Goal: Complete application form: Complete application form

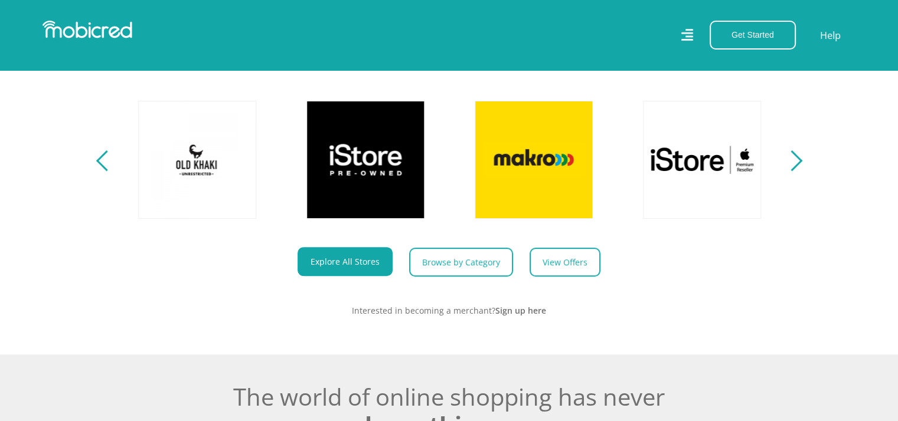
scroll to position [502, 9]
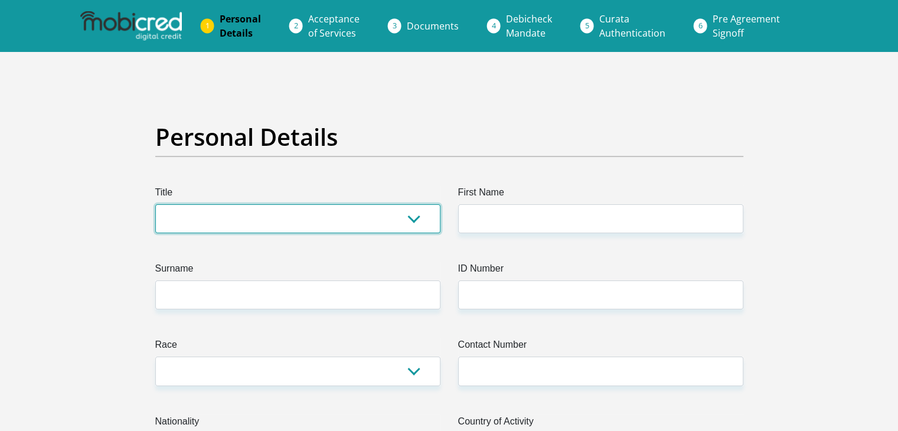
click at [217, 215] on select "Mr Ms Mrs Dr [PERSON_NAME]" at bounding box center [297, 218] width 285 height 29
select select "Mr"
click at [155, 204] on select "Mr Ms Mrs Dr [PERSON_NAME]" at bounding box center [297, 218] width 285 height 29
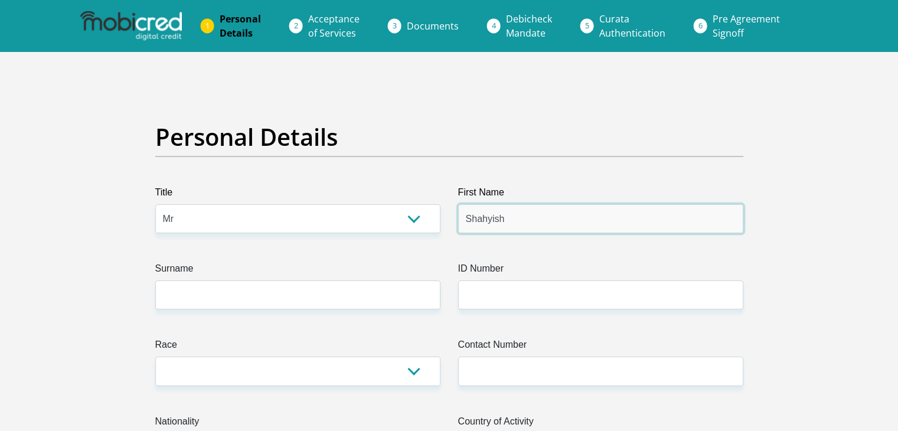
type input "Shahyish"
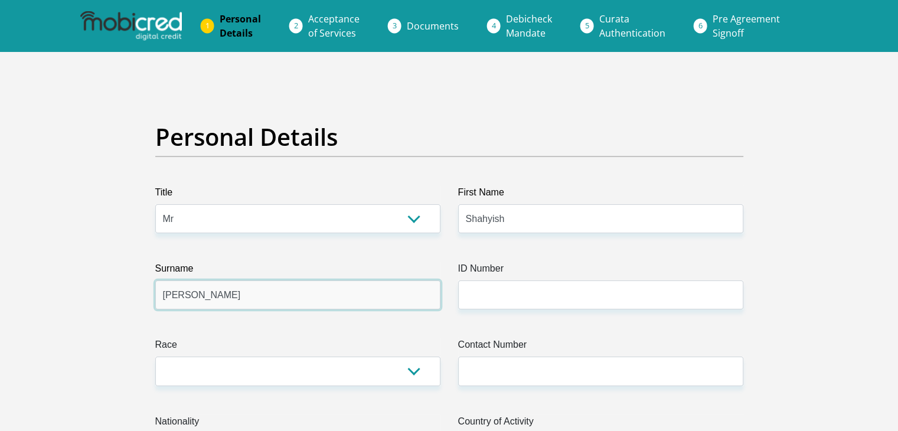
type input "[PERSON_NAME]"
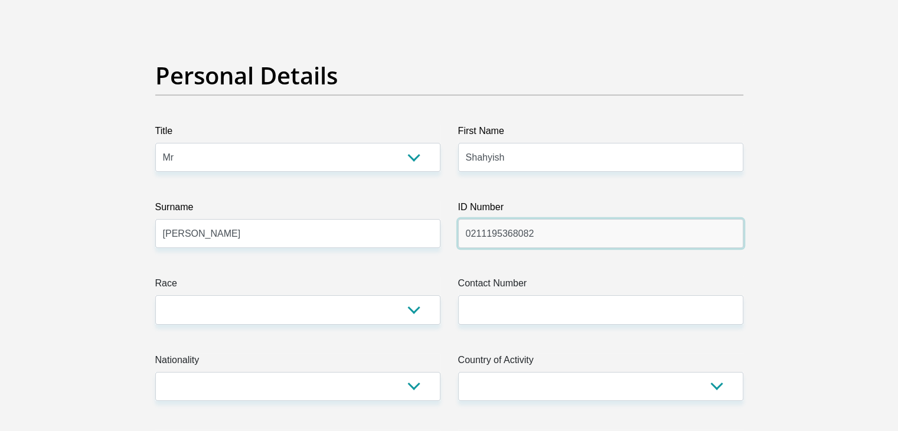
type input "0211195368082"
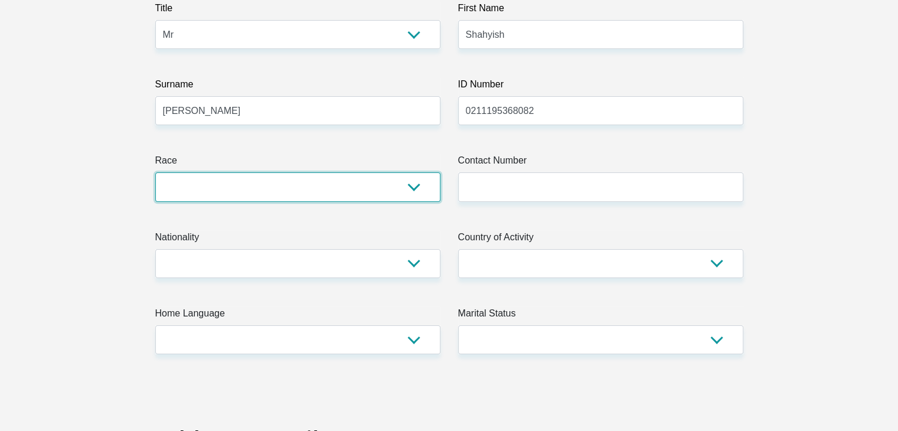
scroll to position [191, 0]
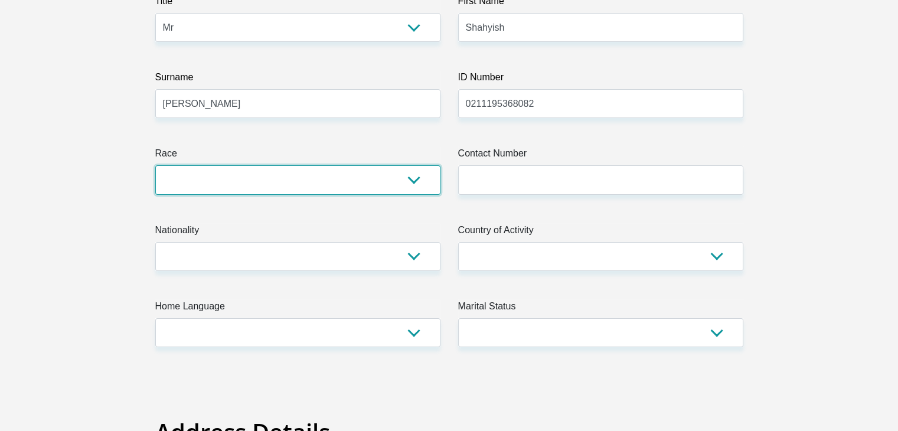
click at [238, 189] on select "Black Coloured Indian White Other" at bounding box center [297, 179] width 285 height 29
select select "3"
click at [155, 165] on select "Black Coloured Indian White Other" at bounding box center [297, 179] width 285 height 29
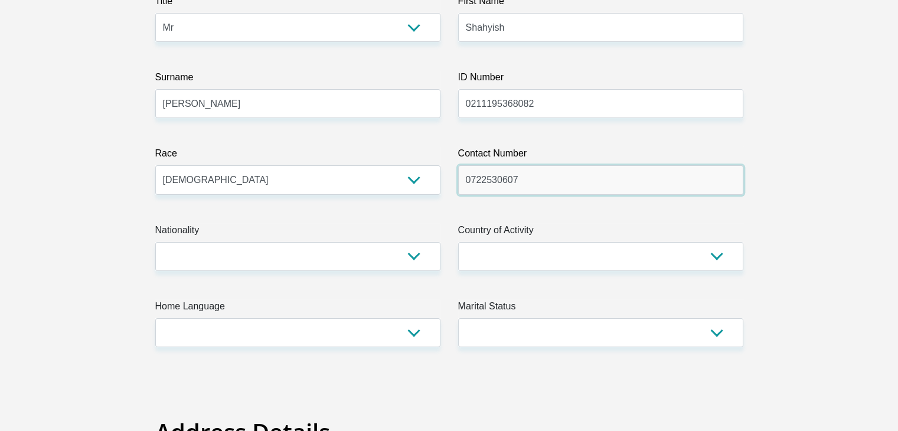
type input "0722530607"
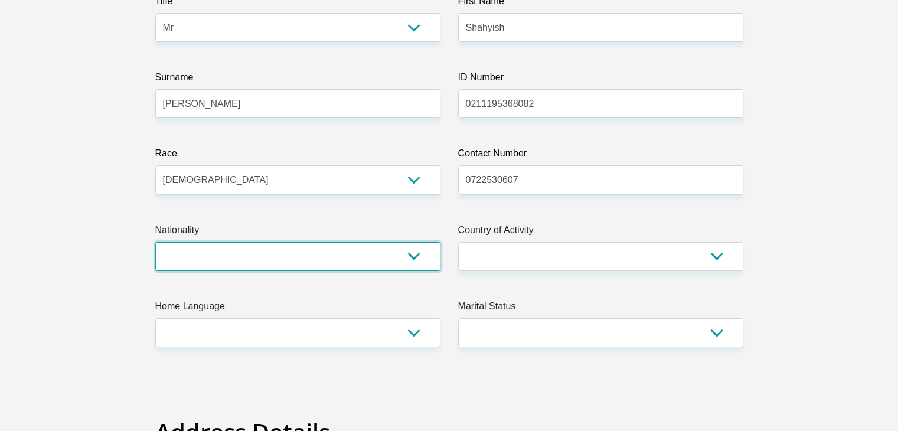
click at [210, 256] on select "[GEOGRAPHIC_DATA] [GEOGRAPHIC_DATA] [GEOGRAPHIC_DATA] [GEOGRAPHIC_DATA] [GEOGRA…" at bounding box center [297, 256] width 285 height 29
select select "ZAF"
click at [155, 242] on select "[GEOGRAPHIC_DATA] [GEOGRAPHIC_DATA] [GEOGRAPHIC_DATA] [GEOGRAPHIC_DATA] [GEOGRA…" at bounding box center [297, 256] width 285 height 29
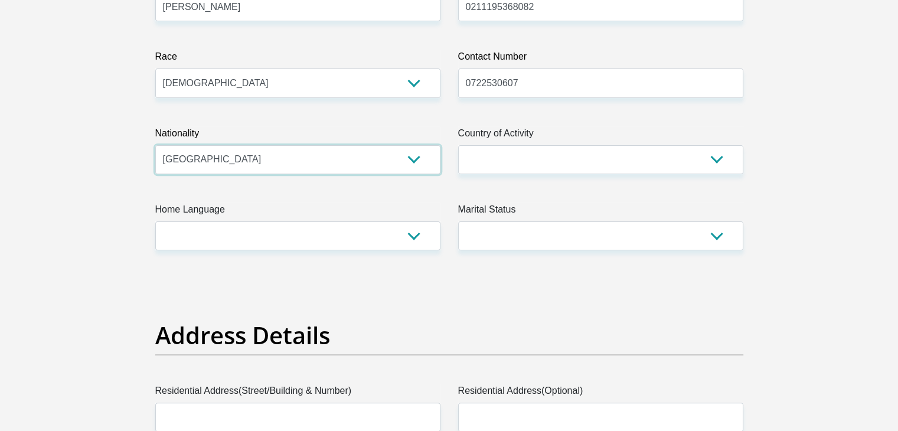
scroll to position [290, 0]
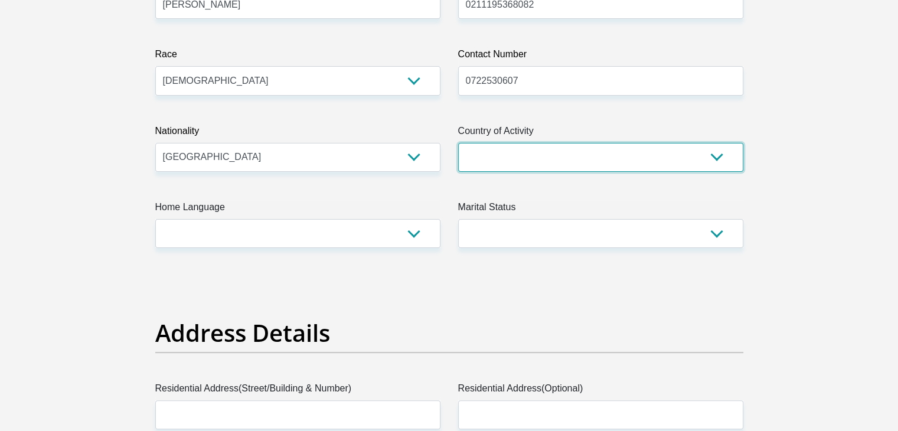
click at [699, 143] on select "[GEOGRAPHIC_DATA] [GEOGRAPHIC_DATA] [GEOGRAPHIC_DATA] [GEOGRAPHIC_DATA] [GEOGRA…" at bounding box center [600, 157] width 285 height 29
select select "ZAF"
click at [458, 143] on select "[GEOGRAPHIC_DATA] [GEOGRAPHIC_DATA] [GEOGRAPHIC_DATA] [GEOGRAPHIC_DATA] [GEOGRA…" at bounding box center [600, 157] width 285 height 29
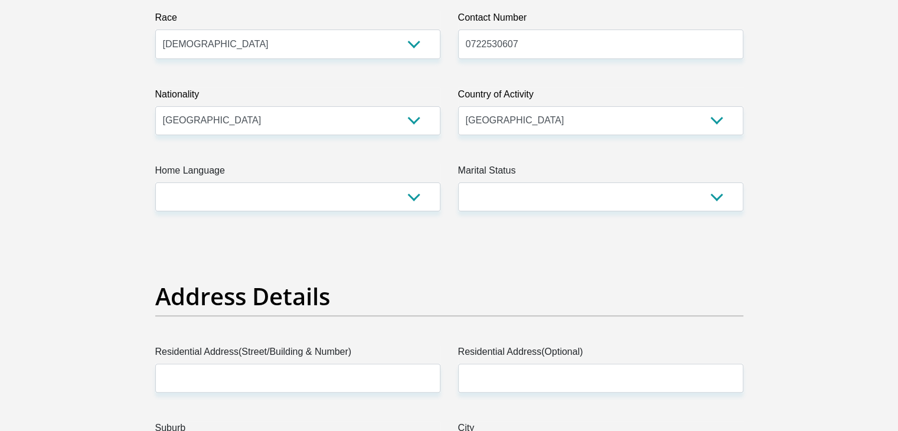
scroll to position [329, 0]
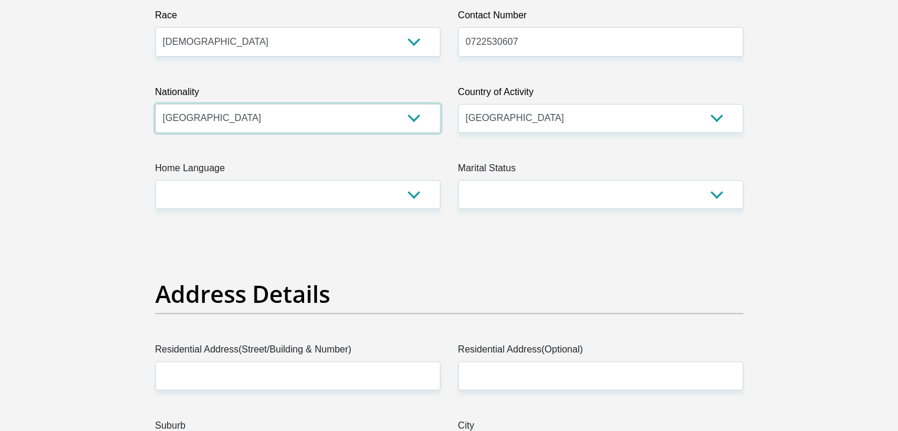
click at [188, 123] on select "[GEOGRAPHIC_DATA] [GEOGRAPHIC_DATA] [GEOGRAPHIC_DATA] [GEOGRAPHIC_DATA] [GEOGRA…" at bounding box center [297, 118] width 285 height 29
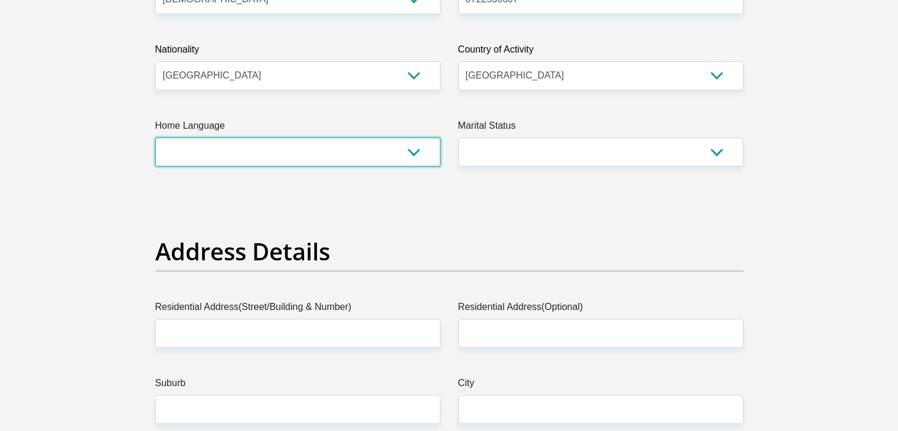
click at [213, 153] on select "Afrikaans English Sepedi South Ndebele Southern Sotho Swati Tsonga Tswana Venda…" at bounding box center [297, 152] width 285 height 29
select select "eng"
click at [155, 138] on select "Afrikaans English Sepedi South Ndebele Southern Sotho Swati Tsonga Tswana Venda…" at bounding box center [297, 152] width 285 height 29
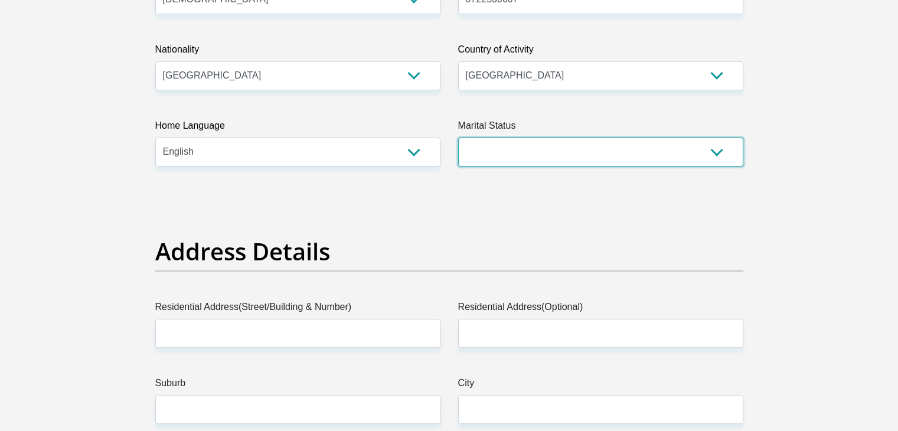
click at [521, 162] on select "Married ANC Single Divorced Widowed Married COP or Customary Law" at bounding box center [600, 152] width 285 height 29
select select "2"
click at [458, 138] on select "Married ANC Single Divorced Widowed Married COP or Customary Law" at bounding box center [600, 152] width 285 height 29
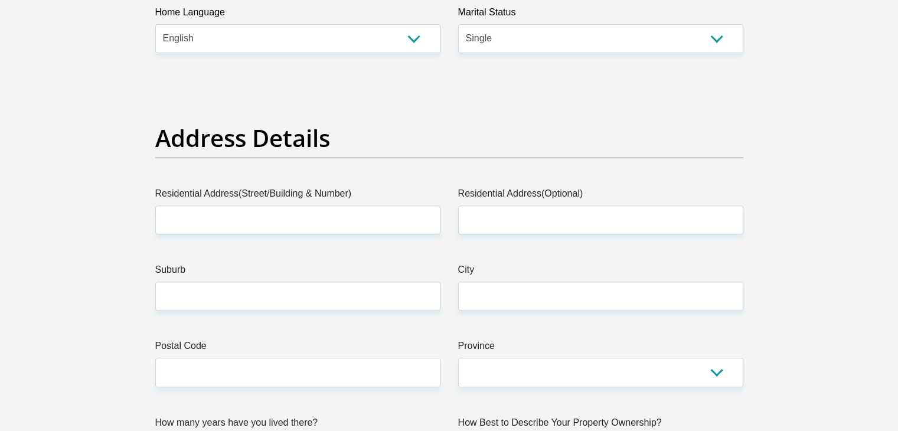
scroll to position [488, 0]
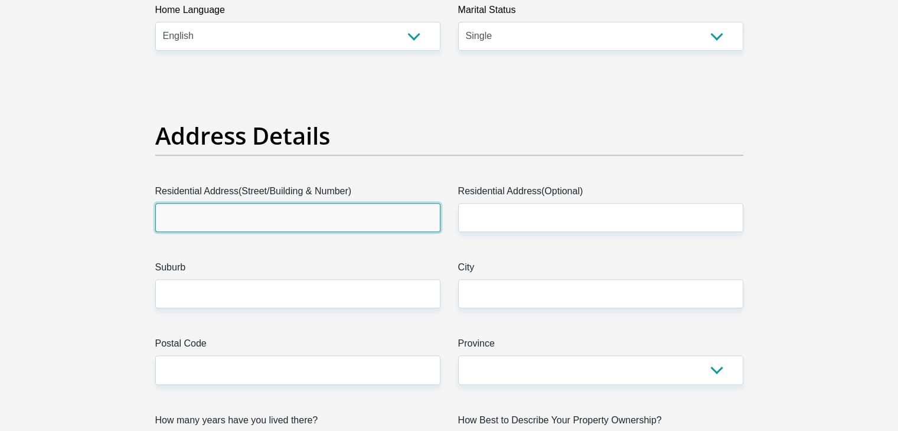
click at [192, 212] on input "Residential Address(Street/Building & Number)" at bounding box center [297, 217] width 285 height 29
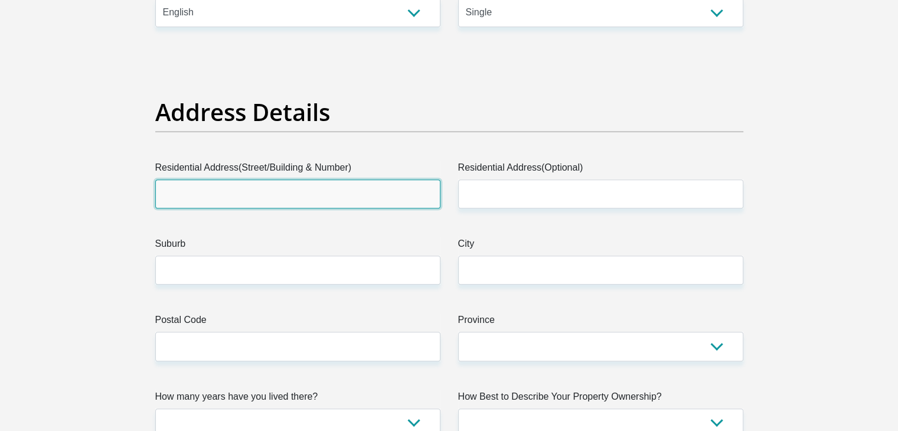
scroll to position [523, 0]
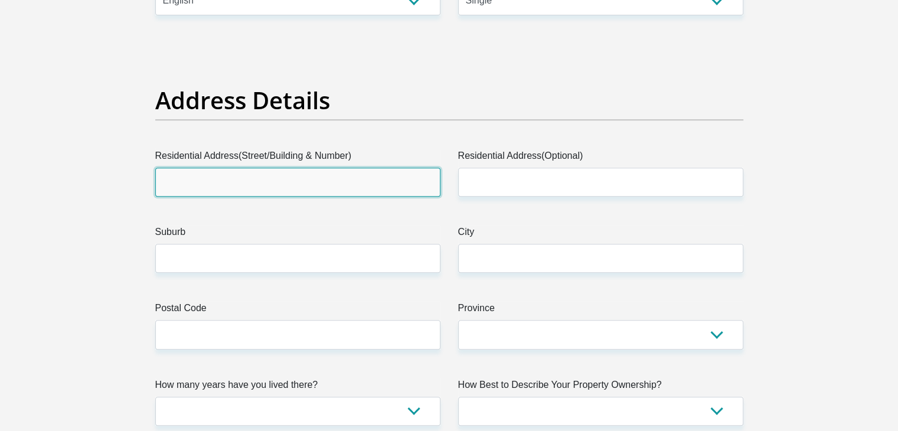
click at [250, 185] on input "Residential Address(Street/Building & Number)" at bounding box center [297, 182] width 285 height 29
type input "[STREET_ADDRESS]"
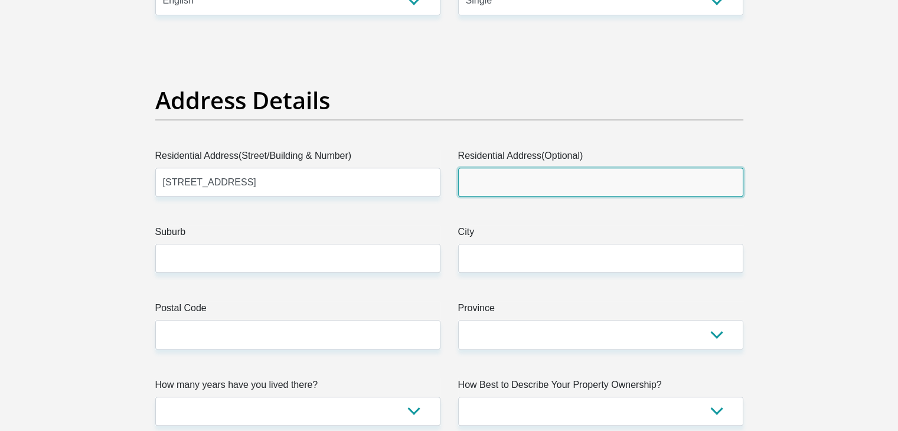
type input "Phoenix"
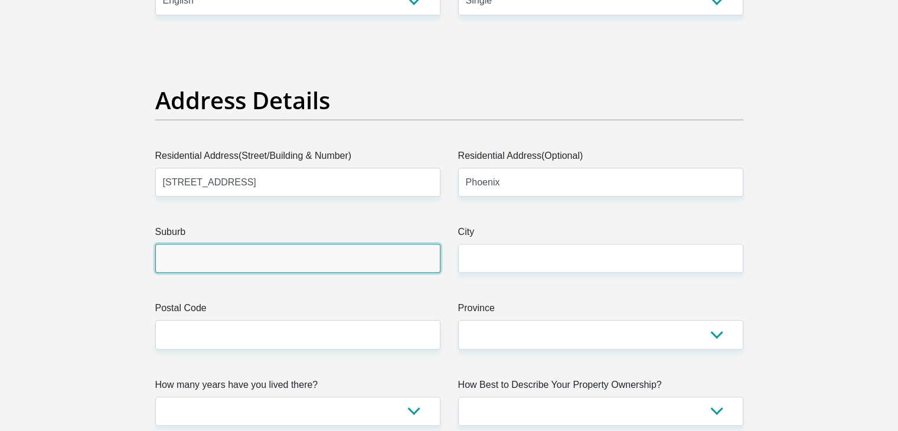
type input "[GEOGRAPHIC_DATA], [GEOGRAPHIC_DATA][DATE]"
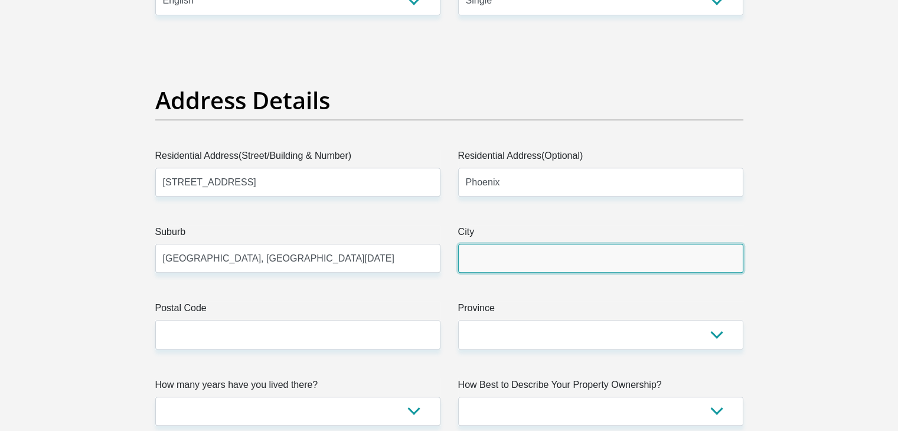
type input "[GEOGRAPHIC_DATA], [GEOGRAPHIC_DATA][DATE]"
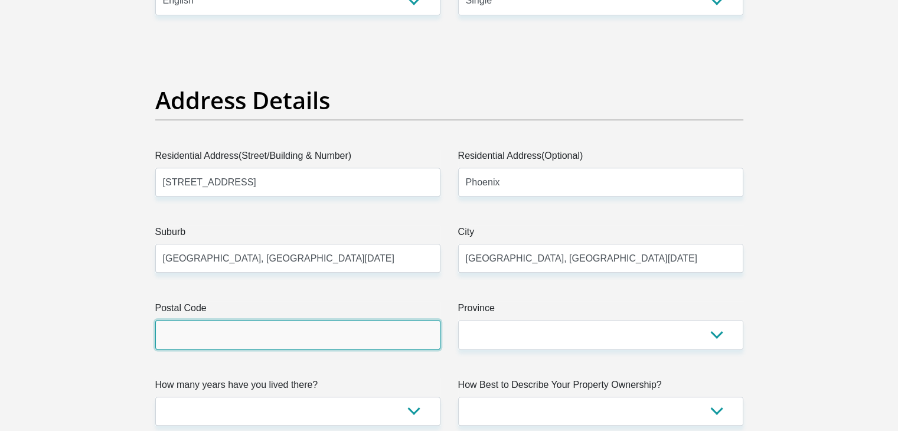
type input "4068"
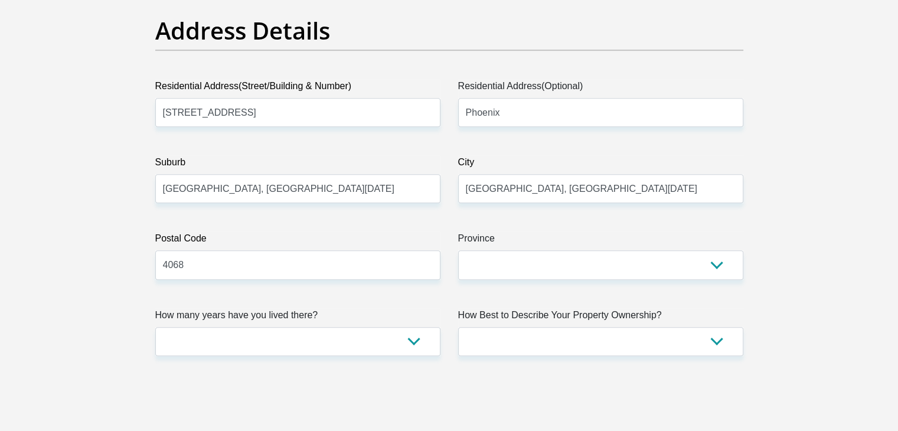
scroll to position [594, 0]
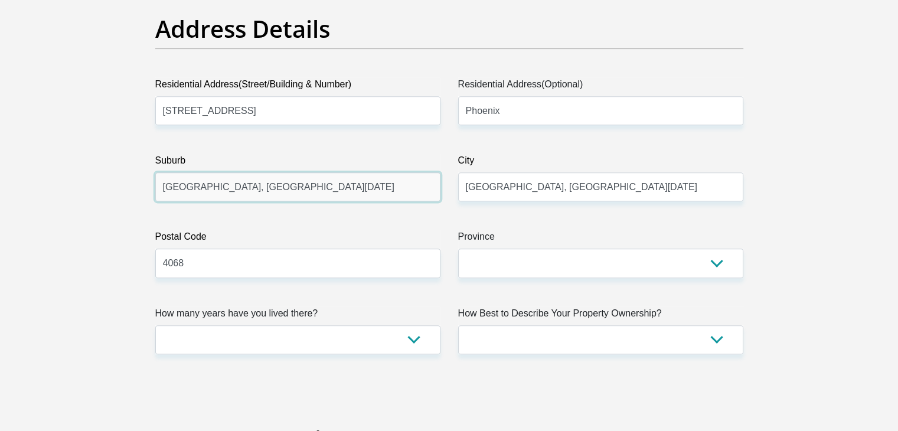
drag, startPoint x: 289, startPoint y: 189, endPoint x: 77, endPoint y: 211, distance: 213.1
type input "Phoenix"
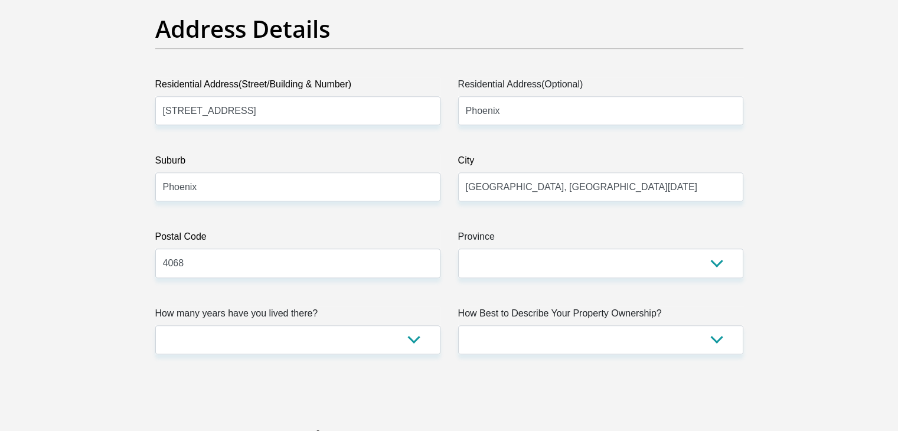
drag, startPoint x: 579, startPoint y: 188, endPoint x: 436, endPoint y: 179, distance: 143.1
type input "[GEOGRAPHIC_DATA]"
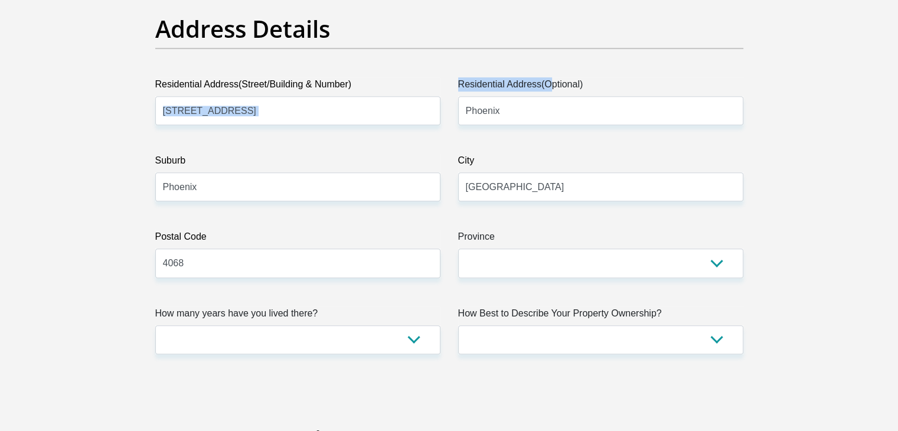
drag, startPoint x: 547, startPoint y: 93, endPoint x: 387, endPoint y: 100, distance: 159.5
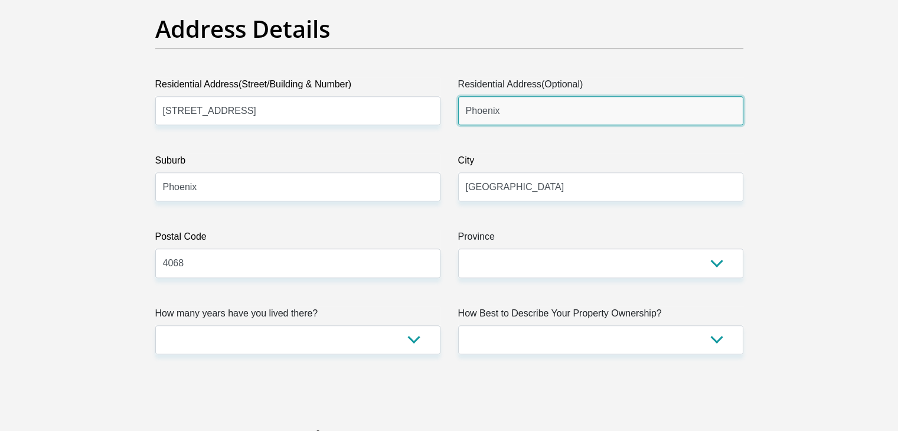
drag, startPoint x: 557, startPoint y: 120, endPoint x: 430, endPoint y: 112, distance: 127.8
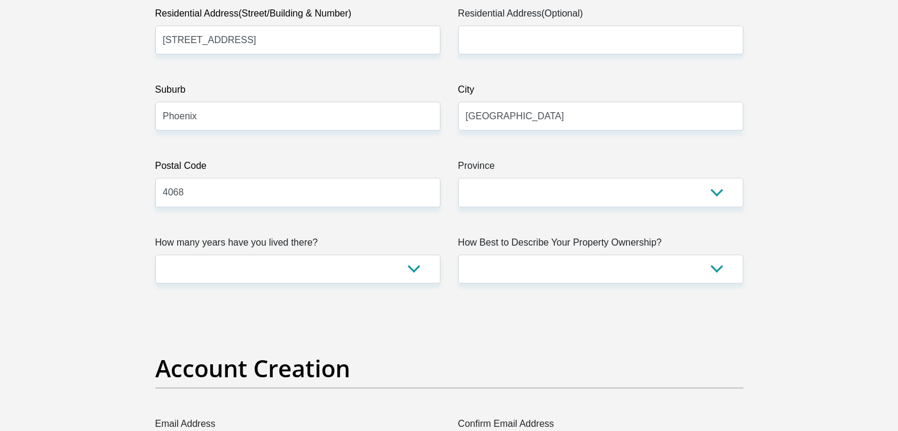
scroll to position [668, 0]
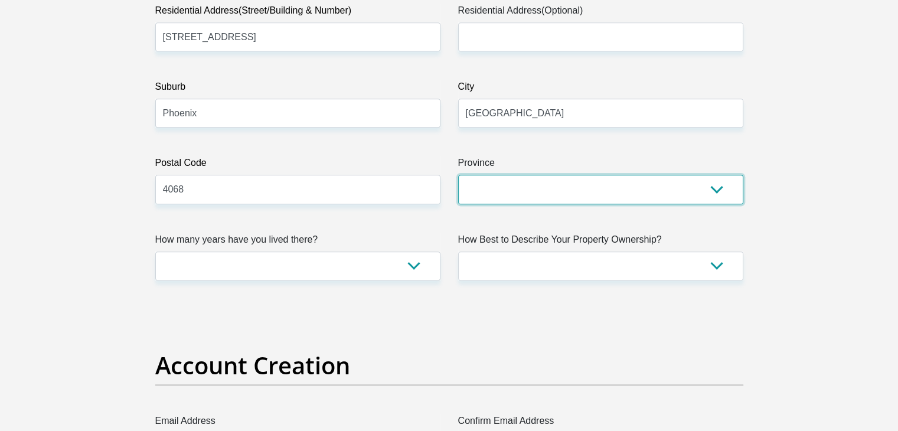
click at [498, 186] on select "Eastern Cape Free State [GEOGRAPHIC_DATA] [GEOGRAPHIC_DATA][DATE] [GEOGRAPHIC_D…" at bounding box center [600, 189] width 285 height 29
select select "[GEOGRAPHIC_DATA][DATE]"
click at [458, 175] on select "Eastern Cape Free State [GEOGRAPHIC_DATA] [GEOGRAPHIC_DATA][DATE] [GEOGRAPHIC_D…" at bounding box center [600, 189] width 285 height 29
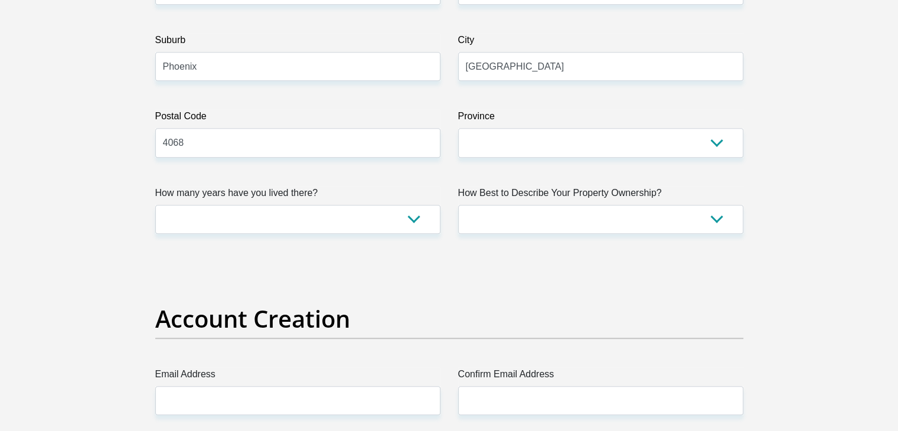
scroll to position [717, 0]
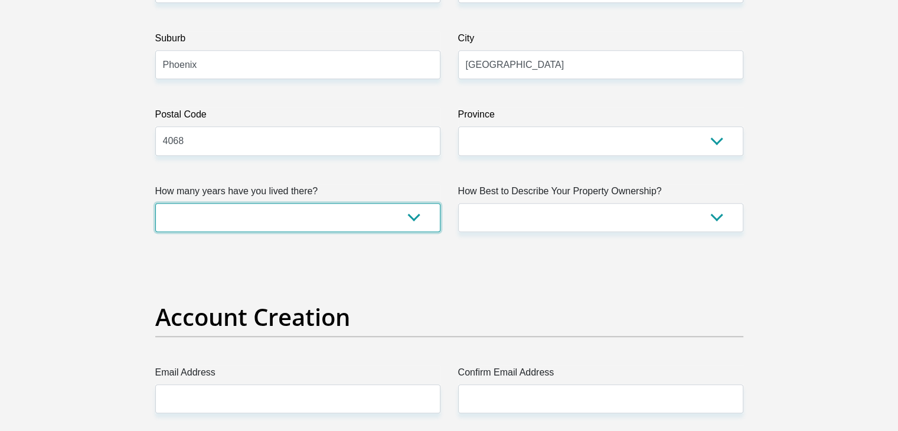
click at [227, 220] on select "less than 1 year 1-3 years 3-5 years 5+ years" at bounding box center [297, 217] width 285 height 29
select select "5"
click at [155, 203] on select "less than 1 year 1-3 years 3-5 years 5+ years" at bounding box center [297, 217] width 285 height 29
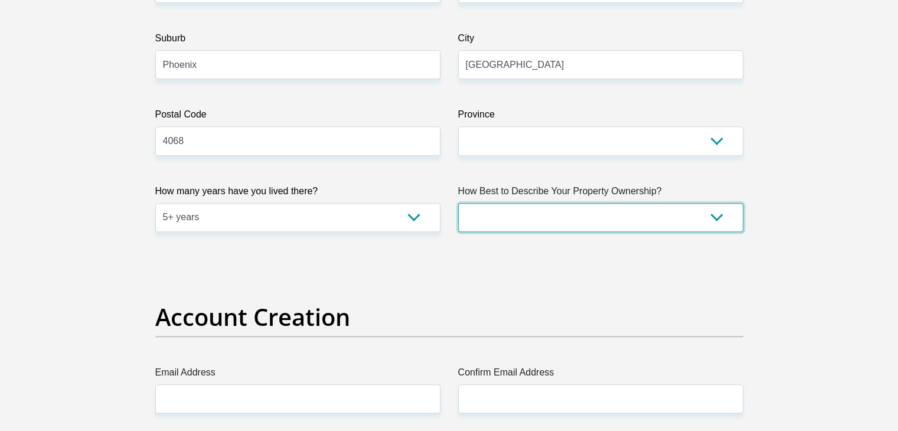
click at [520, 217] on select "Owned Rented Family Owned Company Dwelling" at bounding box center [600, 217] width 285 height 29
select select "parents"
click at [458, 203] on select "Owned Rented Family Owned Company Dwelling" at bounding box center [600, 217] width 285 height 29
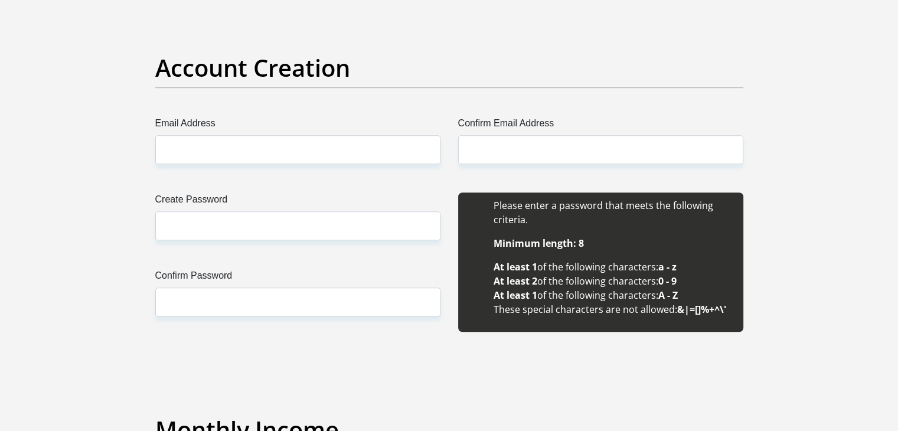
scroll to position [967, 0]
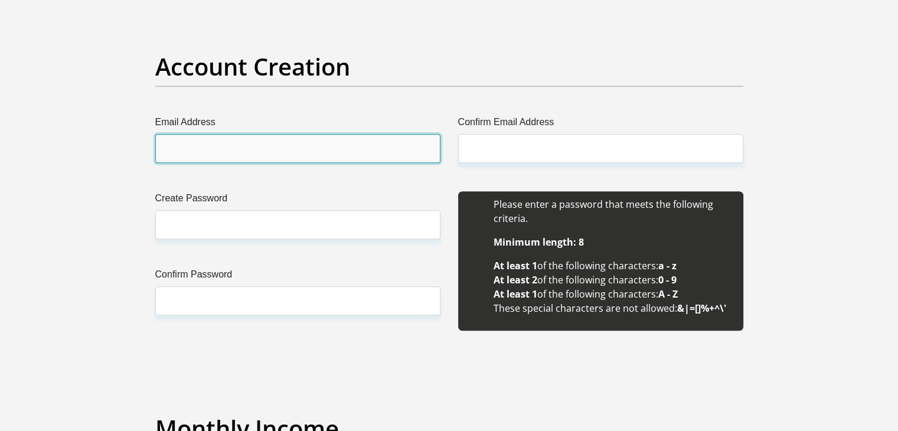
click at [260, 148] on input "Email Address" at bounding box center [297, 148] width 285 height 29
type input "[EMAIL_ADDRESS][DOMAIN_NAME]"
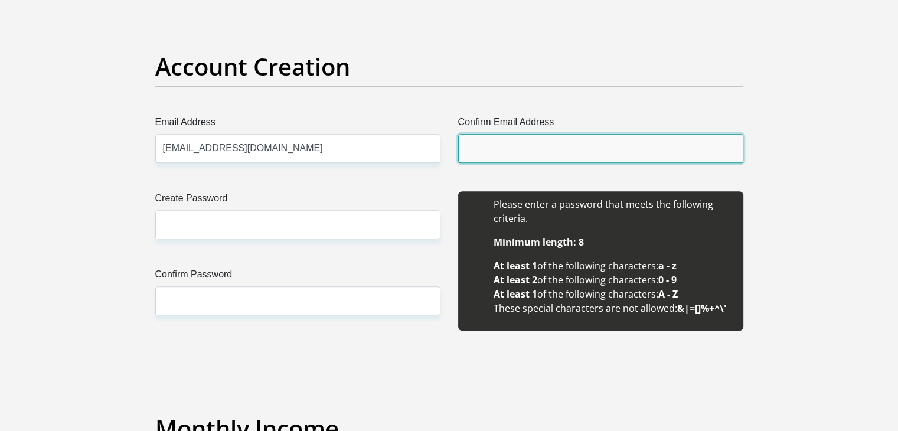
type input "[EMAIL_ADDRESS][DOMAIN_NAME]"
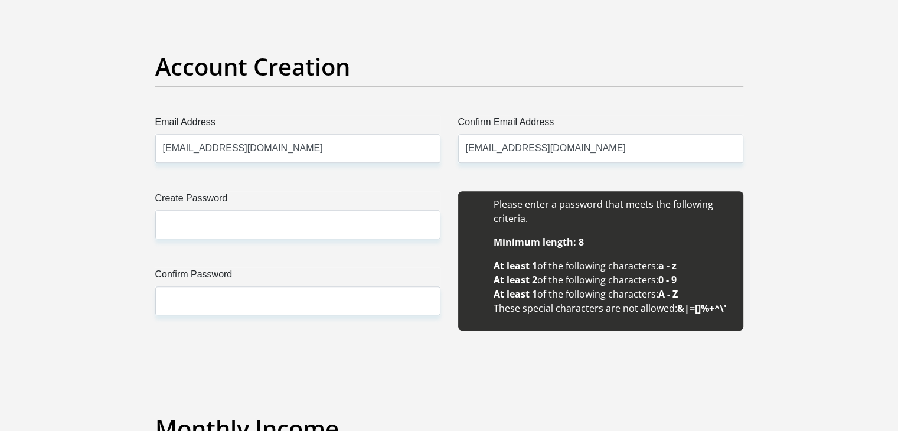
type input "Shahyish"
type input "[PERSON_NAME]"
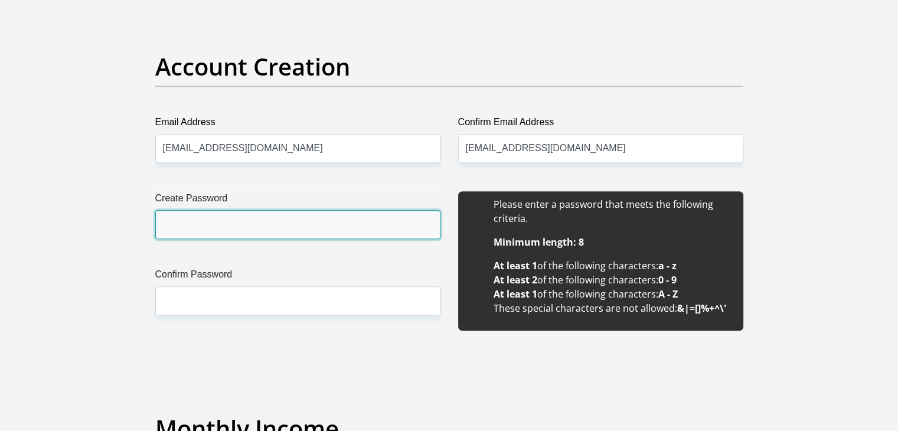
click at [315, 227] on input "Create Password" at bounding box center [297, 224] width 285 height 29
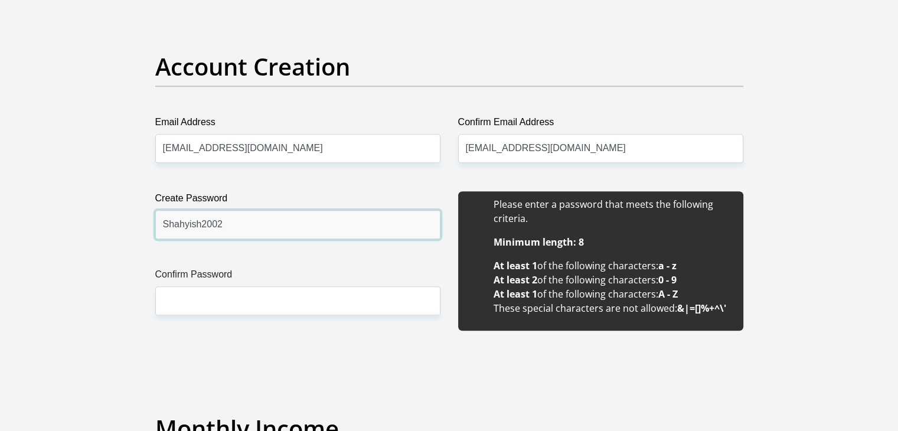
type input "Shahyish2002"
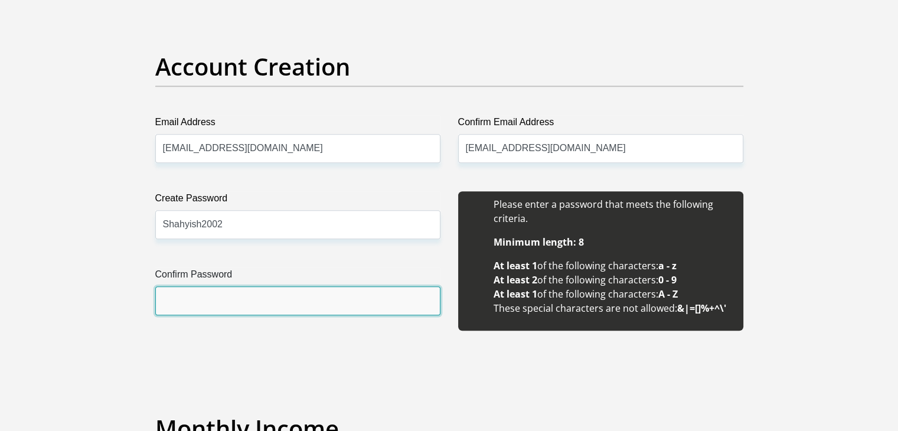
click at [215, 305] on input "Confirm Password" at bounding box center [297, 300] width 285 height 29
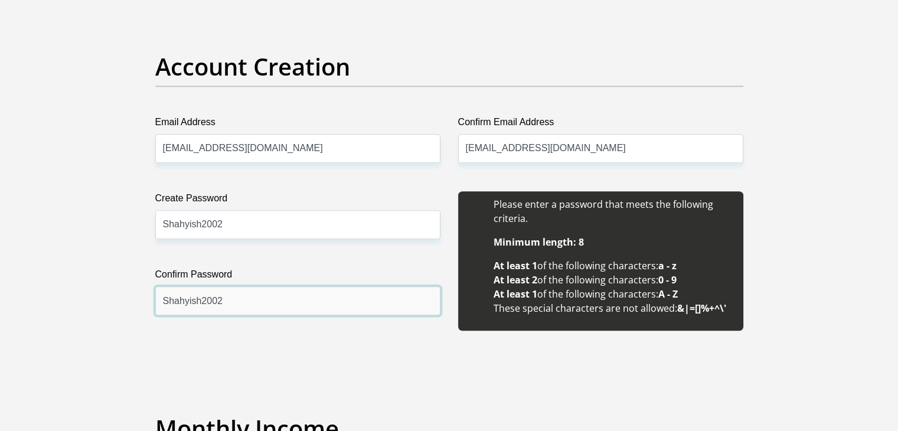
type input "Shahyish2002"
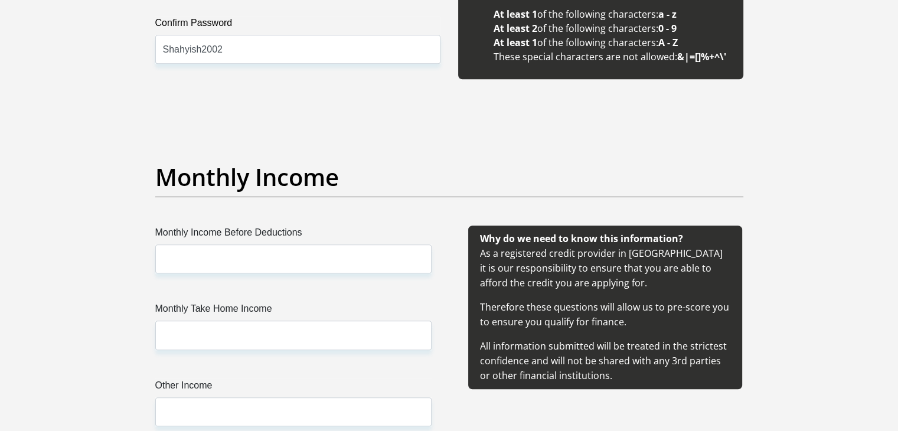
scroll to position [1220, 0]
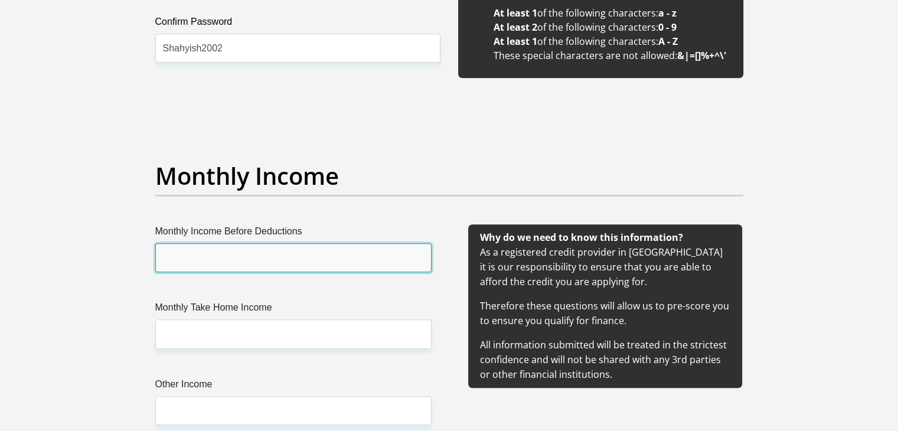
click at [267, 259] on input "Monthly Income Before Deductions" at bounding box center [293, 257] width 276 height 29
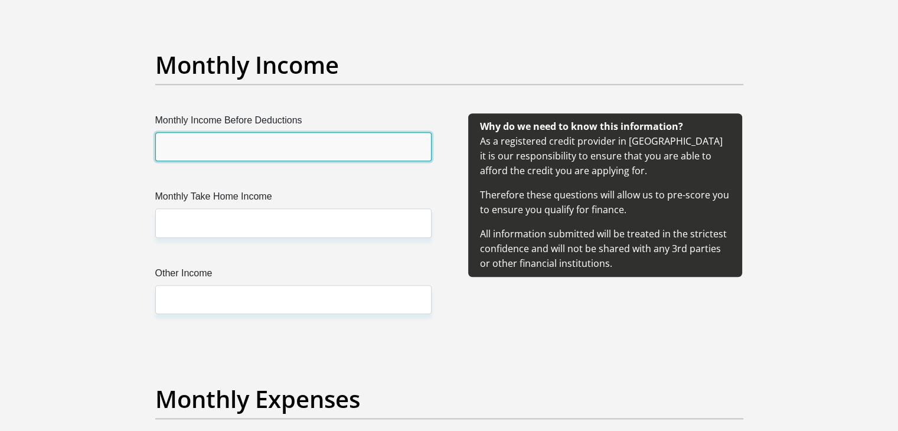
scroll to position [1333, 0]
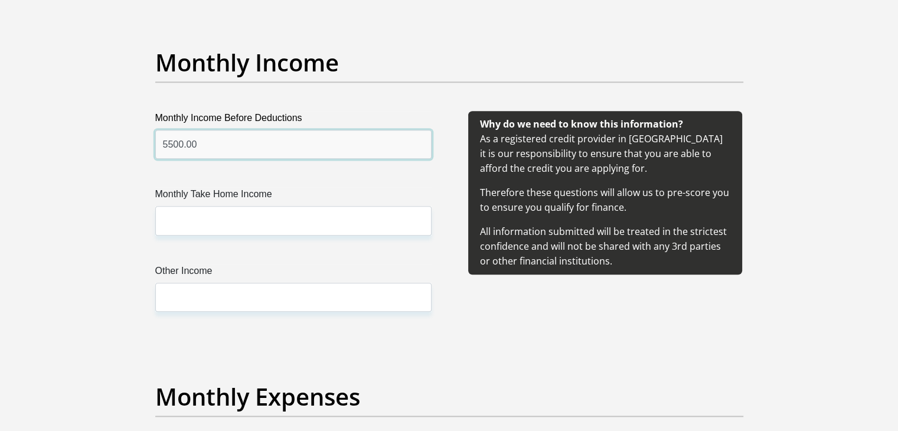
type input "5500.00"
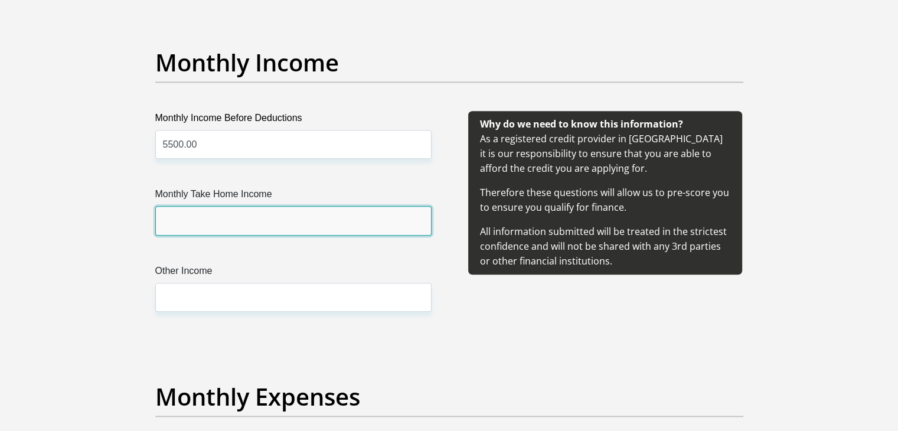
click at [234, 226] on input "Monthly Take Home Income" at bounding box center [293, 220] width 276 height 29
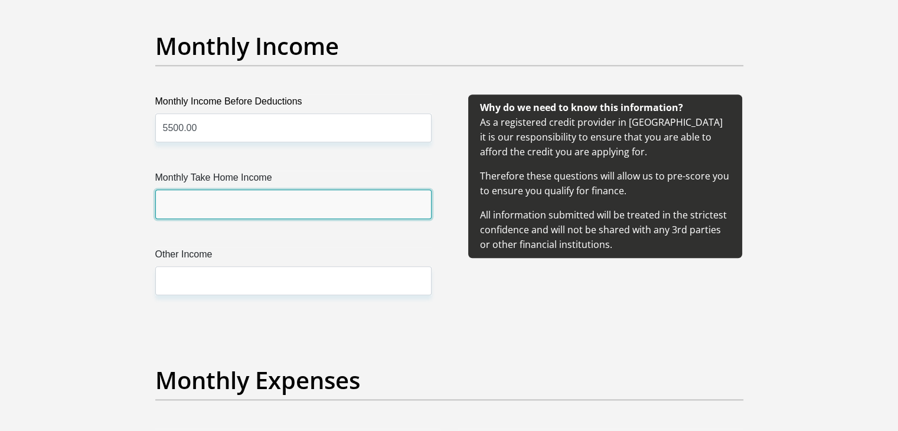
scroll to position [1348, 0]
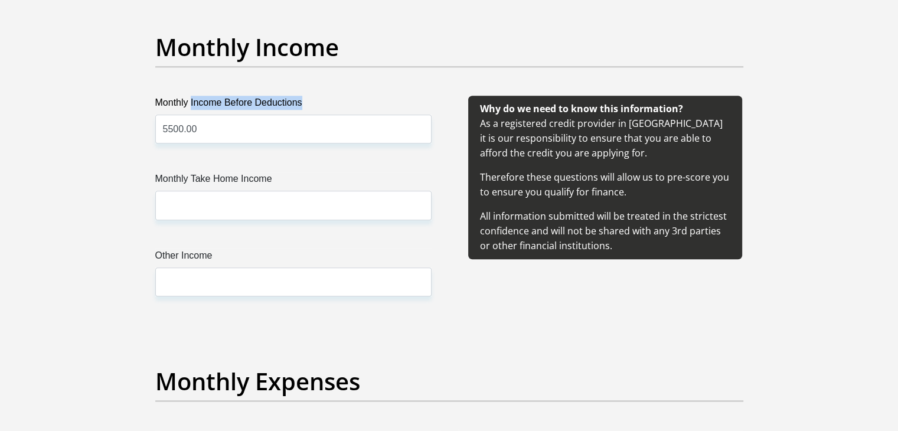
drag, startPoint x: 192, startPoint y: 107, endPoint x: 279, endPoint y: 117, distance: 87.4
click at [279, 117] on div "Monthly Income Before Deductions 5500.00" at bounding box center [293, 120] width 276 height 48
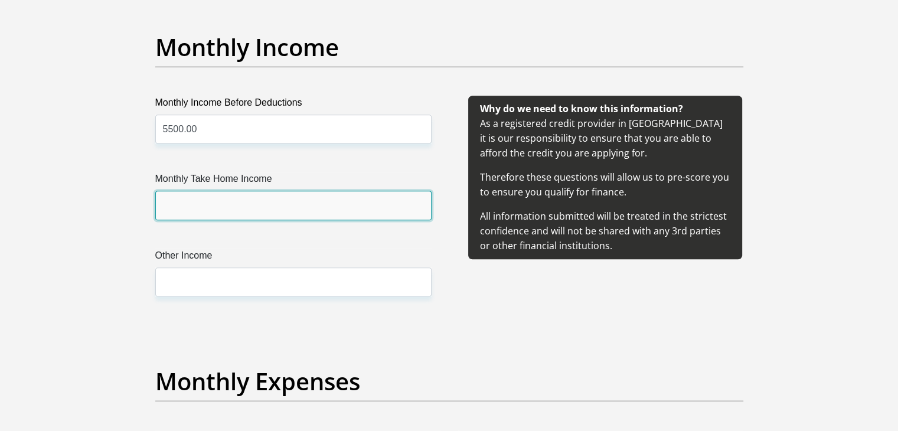
click at [255, 199] on input "Monthly Take Home Income" at bounding box center [293, 205] width 276 height 29
click at [250, 202] on input "Monthly Take Home Income" at bounding box center [293, 205] width 276 height 29
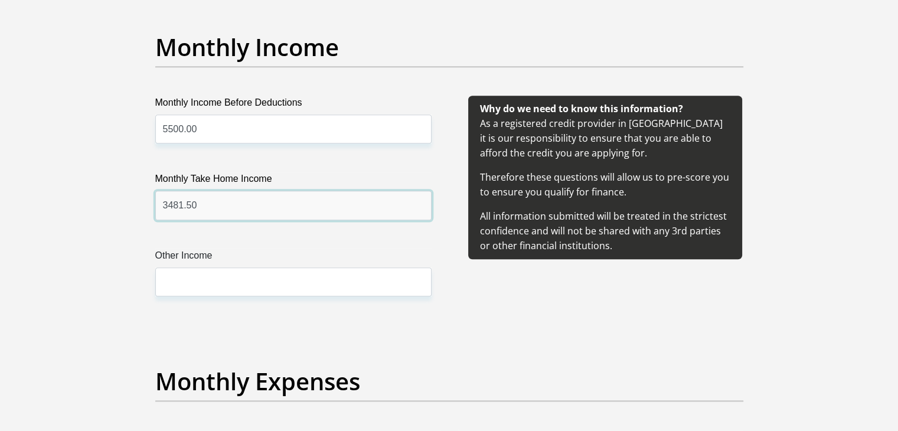
type input "3481.50"
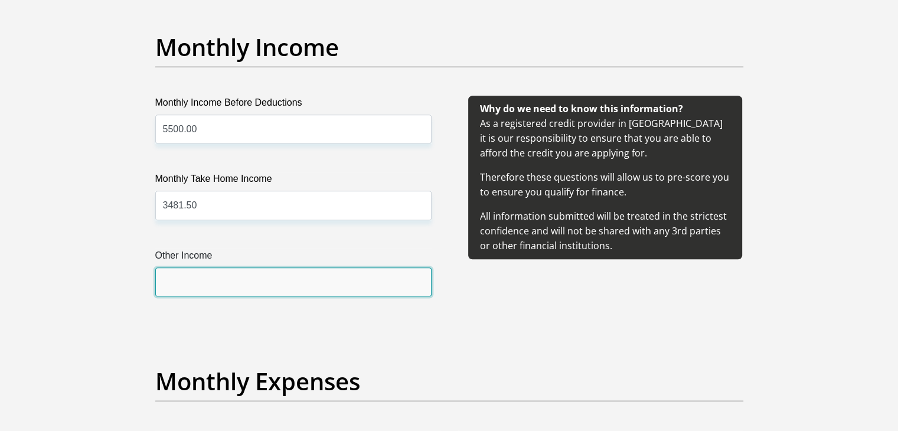
click at [191, 292] on input "Other Income" at bounding box center [293, 281] width 276 height 29
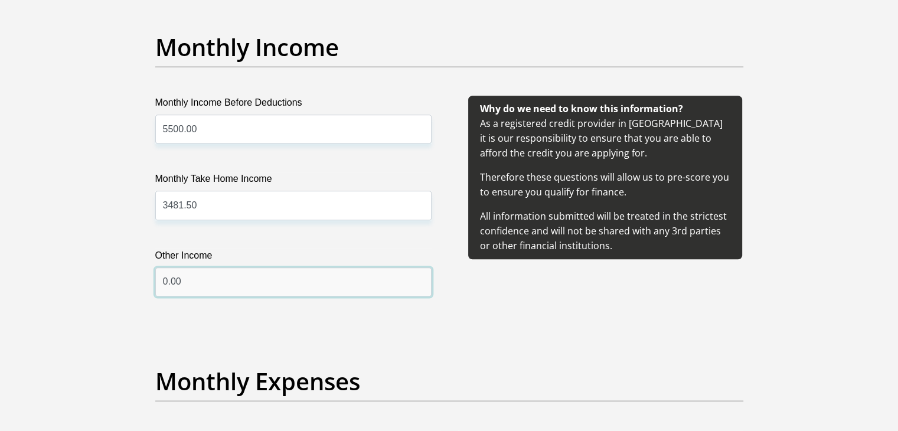
type input "0.00"
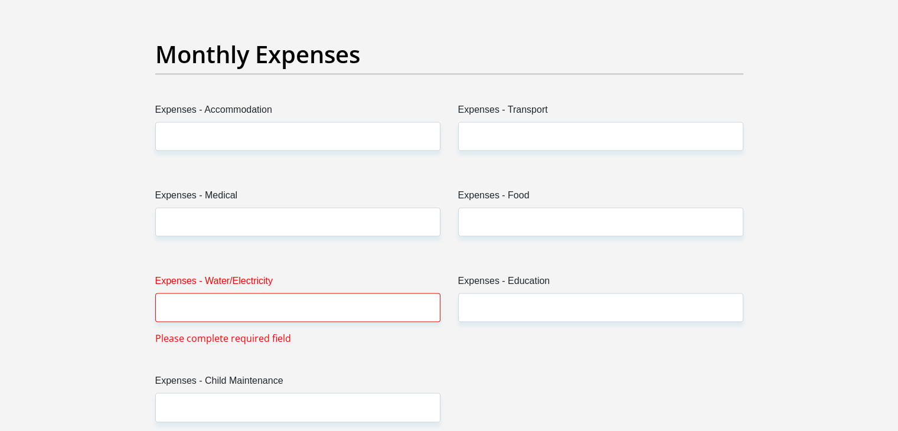
scroll to position [1688, 0]
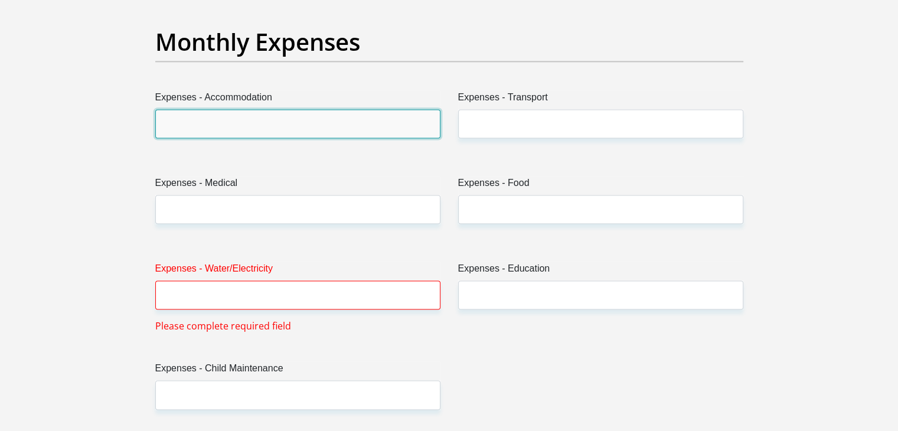
click at [213, 122] on input "Expenses - Accommodation" at bounding box center [297, 123] width 285 height 29
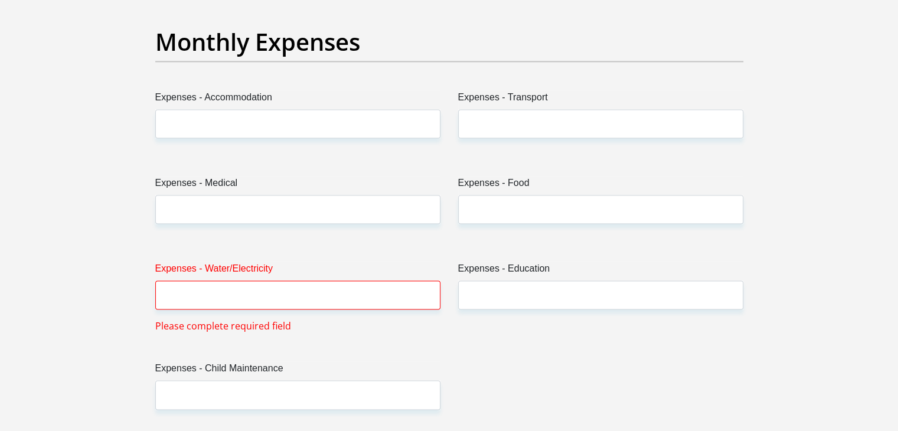
click at [101, 138] on section "Personal Details Title Mr Ms Mrs Dr [PERSON_NAME] First Name [PERSON_NAME] Surn…" at bounding box center [449, 428] width 898 height 4129
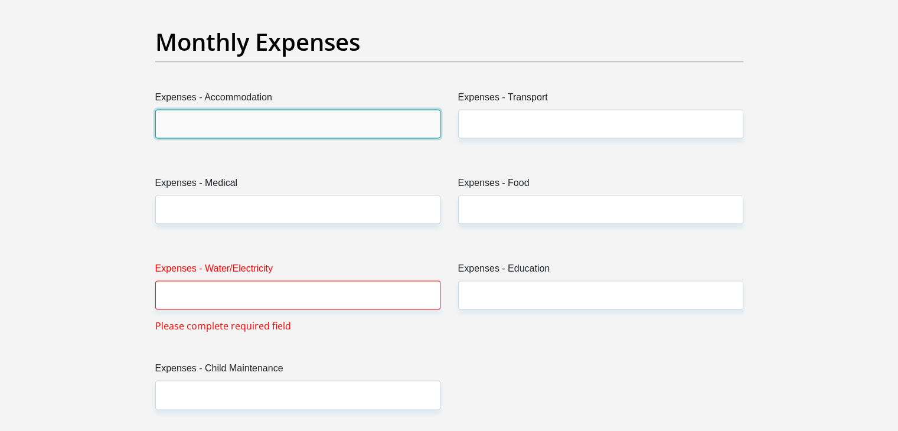
click at [234, 130] on input "Expenses - Accommodation" at bounding box center [297, 123] width 285 height 29
type input "0.00"
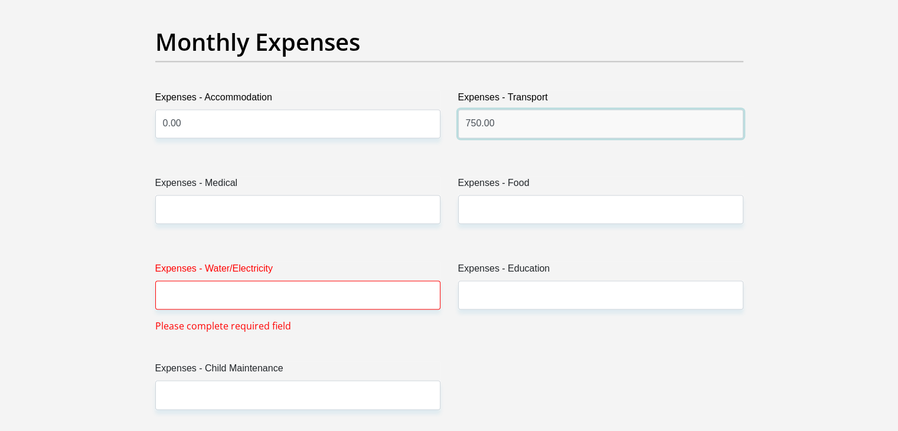
type input "750.00"
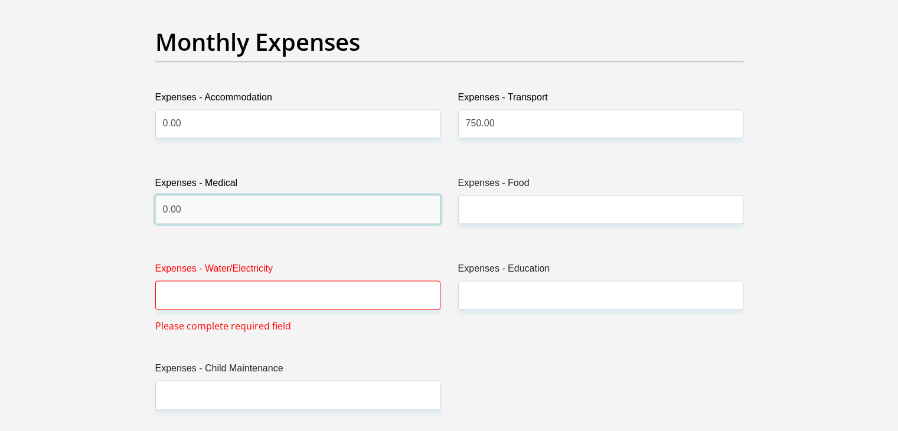
type input "0.00"
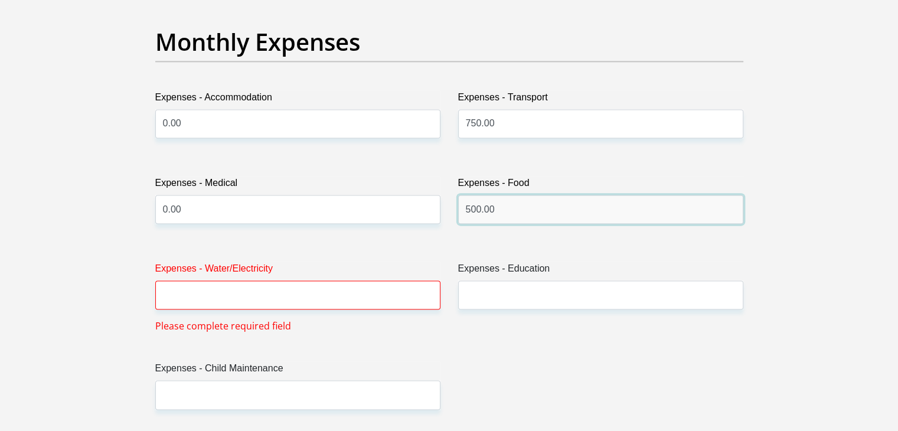
type input "500.00"
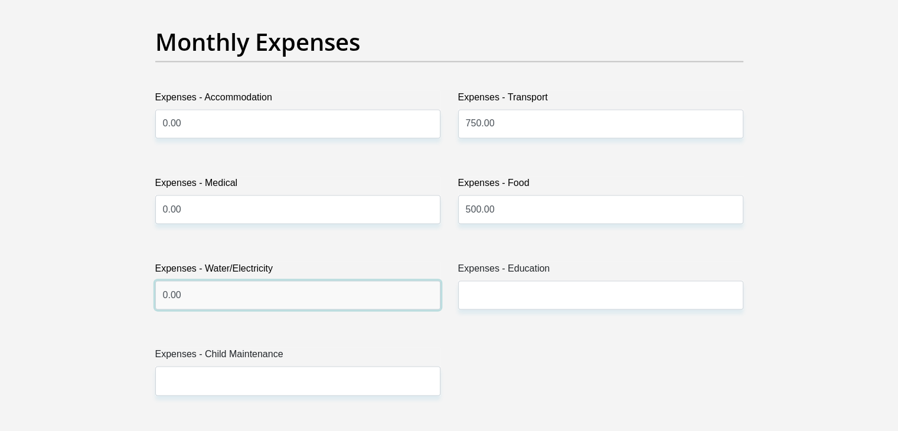
type input "0.00"
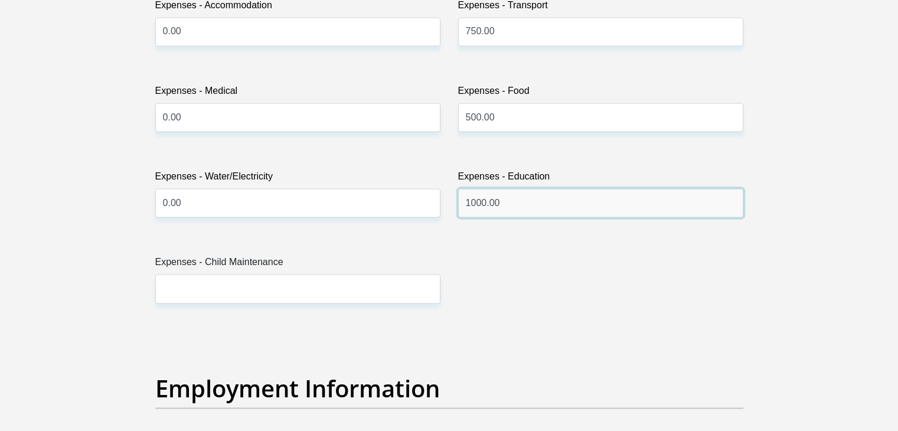
scroll to position [1785, 0]
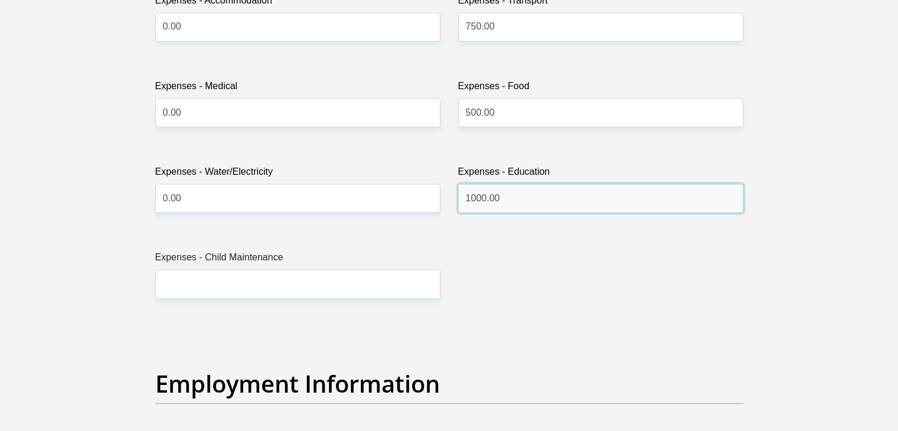
type input "1000.00"
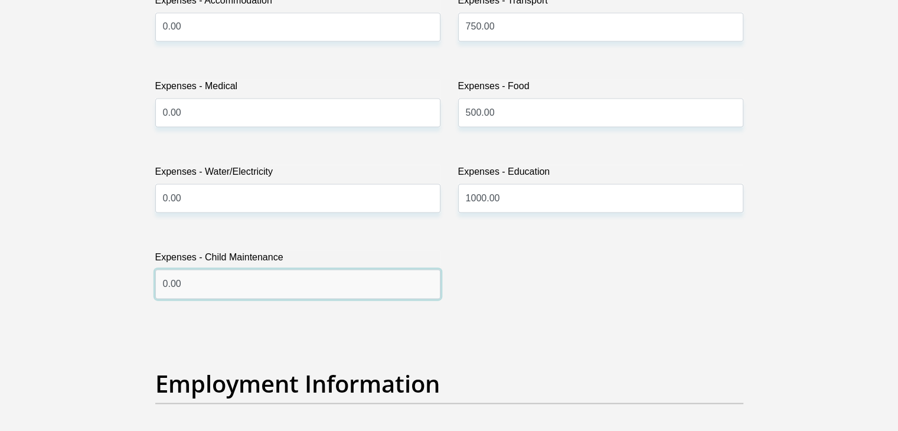
type input "0.00"
click at [88, 205] on section "Personal Details Title Mr Ms Mrs Dr [PERSON_NAME] First Name [PERSON_NAME] Surn…" at bounding box center [449, 324] width 898 height 4115
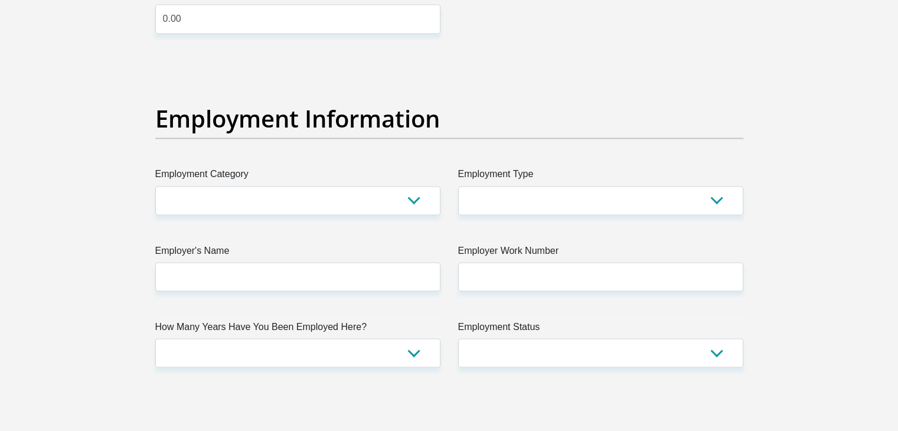
scroll to position [2051, 0]
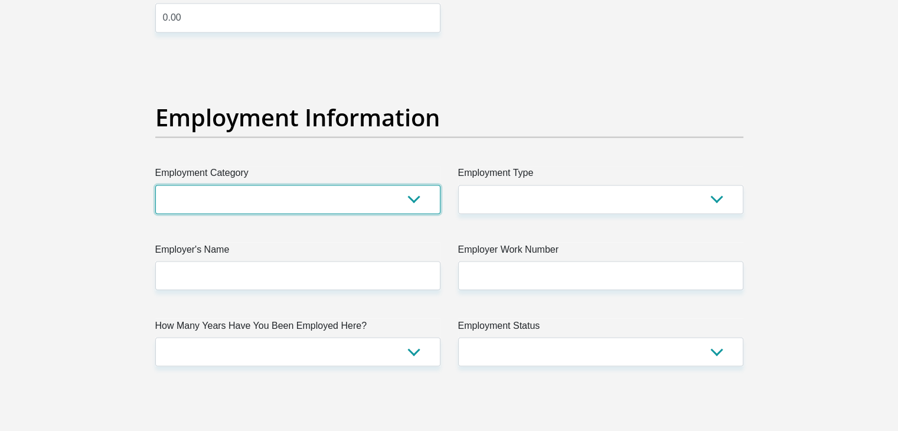
click at [209, 205] on select "AGRICULTURE ALCOHOL & TOBACCO CONSTRUCTION MATERIALS METALLURGY EQUIPMENT FOR R…" at bounding box center [297, 199] width 285 height 29
click at [213, 206] on select "AGRICULTURE ALCOHOL & TOBACCO CONSTRUCTION MATERIALS METALLURGY EQUIPMENT FOR R…" at bounding box center [297, 199] width 285 height 29
click at [211, 204] on select "AGRICULTURE ALCOHOL & TOBACCO CONSTRUCTION MATERIALS METALLURGY EQUIPMENT FOR R…" at bounding box center [297, 199] width 285 height 29
select select "48"
click at [155, 185] on select "AGRICULTURE ALCOHOL & TOBACCO CONSTRUCTION MATERIALS METALLURGY EQUIPMENT FOR R…" at bounding box center [297, 199] width 285 height 29
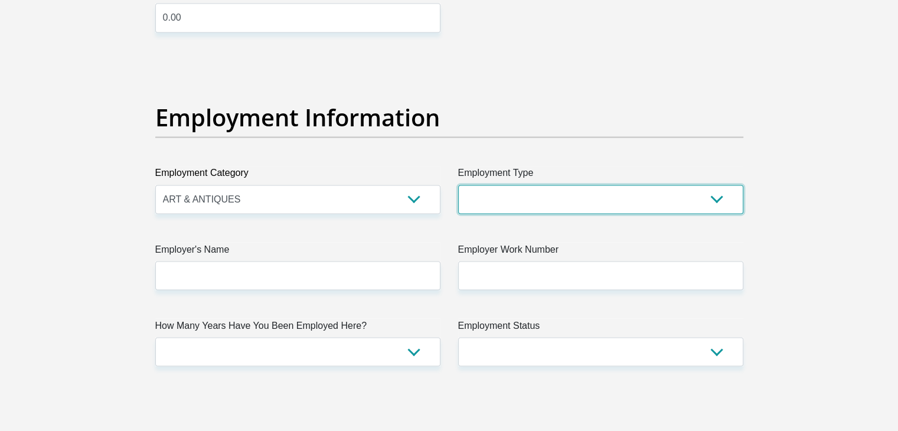
click at [472, 199] on select "College/Lecturer Craft Seller Creative Driver Executive Farmer Forces - Non Com…" at bounding box center [600, 199] width 285 height 29
select select "Creative"
click at [458, 185] on select "College/Lecturer Craft Seller Creative Driver Executive Farmer Forces - Non Com…" at bounding box center [600, 199] width 285 height 29
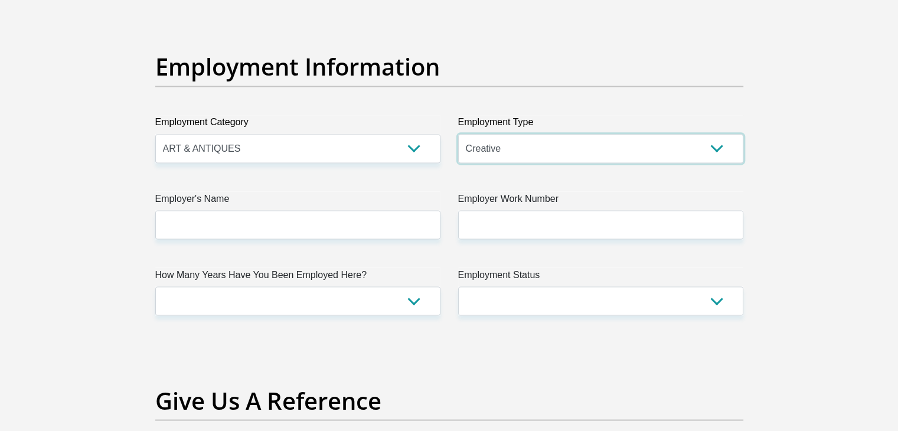
scroll to position [2103, 0]
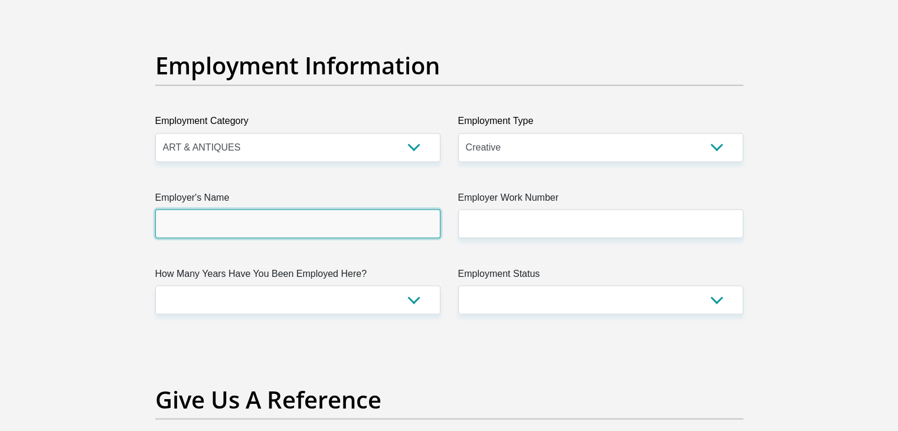
click at [262, 219] on input "Employer's Name" at bounding box center [297, 223] width 285 height 29
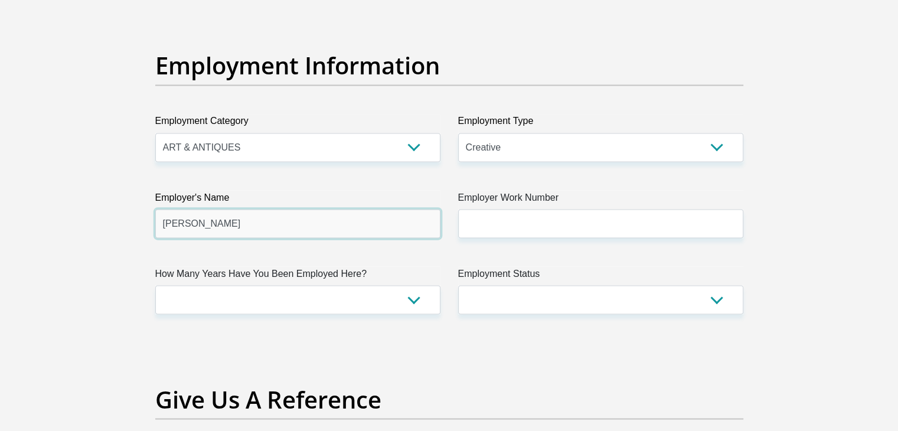
type input "[PERSON_NAME]"
click at [69, 213] on section "Personal Details Title Mr Ms Mrs Dr [PERSON_NAME] First Name [PERSON_NAME] Surn…" at bounding box center [449, 6] width 898 height 4115
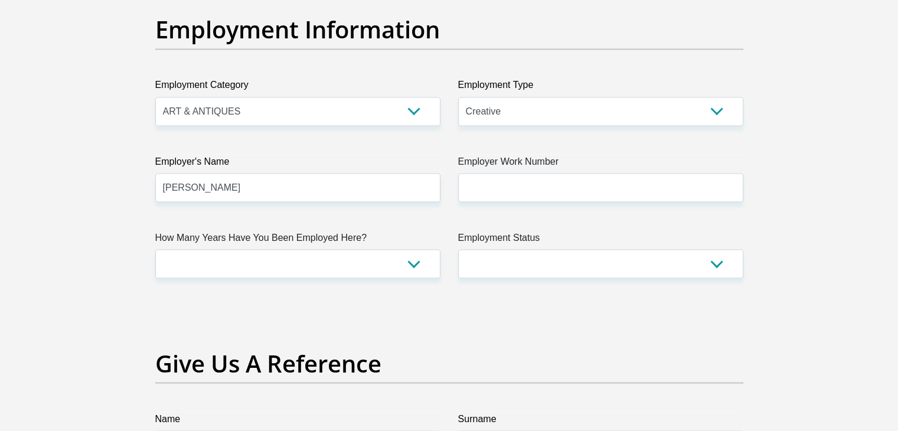
scroll to position [2140, 0]
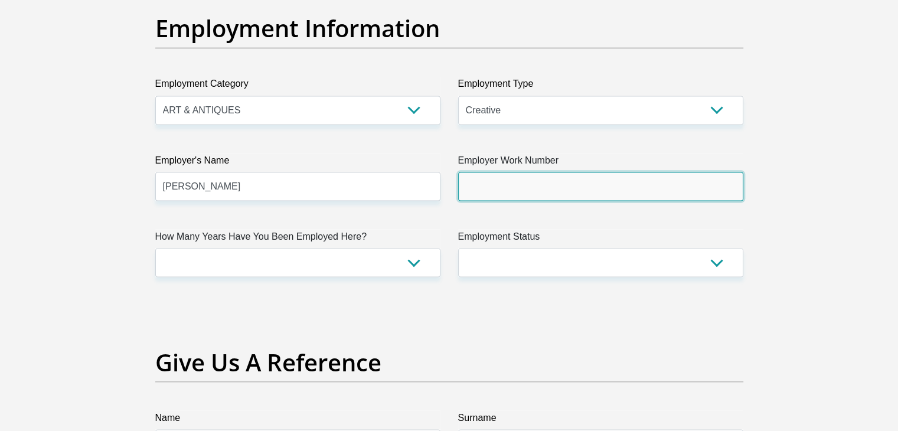
click at [487, 181] on input "Employer Work Number" at bounding box center [600, 186] width 285 height 29
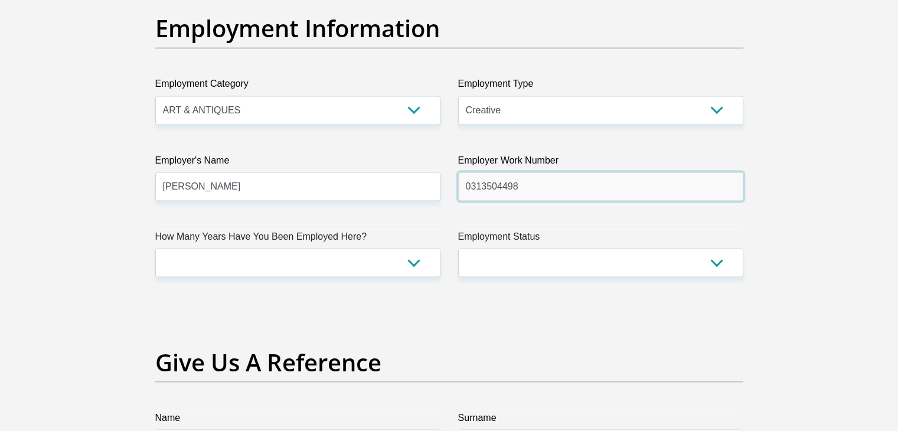
type input "0313504498"
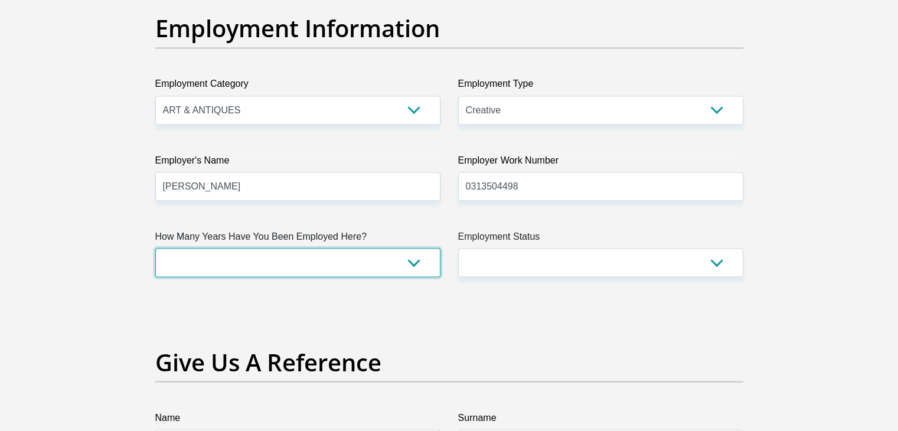
click at [364, 262] on select "less than 1 year 1-3 years 3-5 years 5+ years" at bounding box center [297, 262] width 285 height 29
select select "6"
click at [155, 248] on select "less than 1 year 1-3 years 3-5 years 5+ years" at bounding box center [297, 262] width 285 height 29
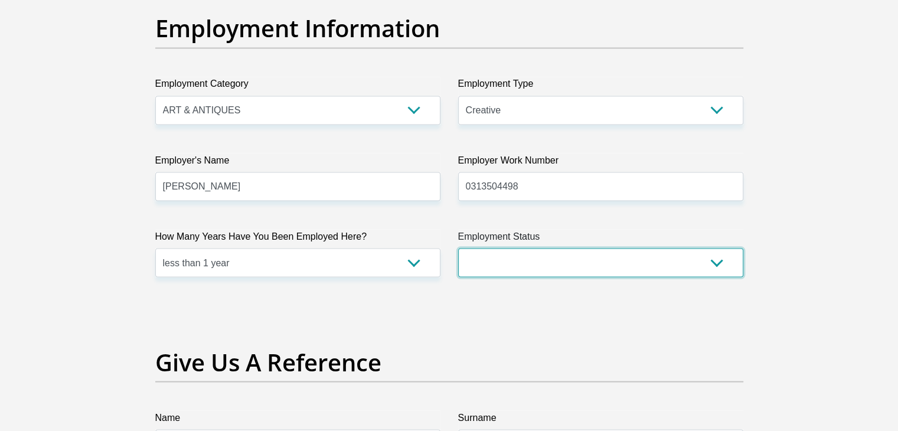
click at [498, 254] on select "Permanent/Full-time Part-time/Casual [DEMOGRAPHIC_DATA] Worker Self-Employed Ho…" at bounding box center [600, 262] width 285 height 29
select select "1"
click at [458, 248] on select "Permanent/Full-time Part-time/Casual [DEMOGRAPHIC_DATA] Worker Self-Employed Ho…" at bounding box center [600, 262] width 285 height 29
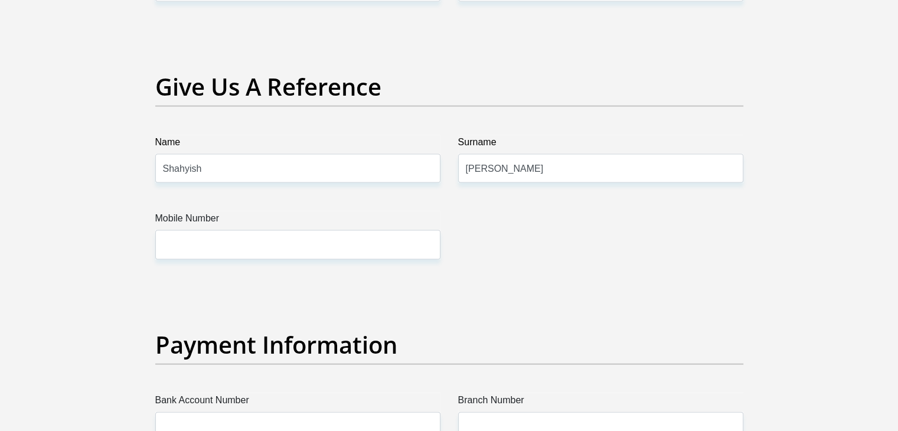
scroll to position [2417, 0]
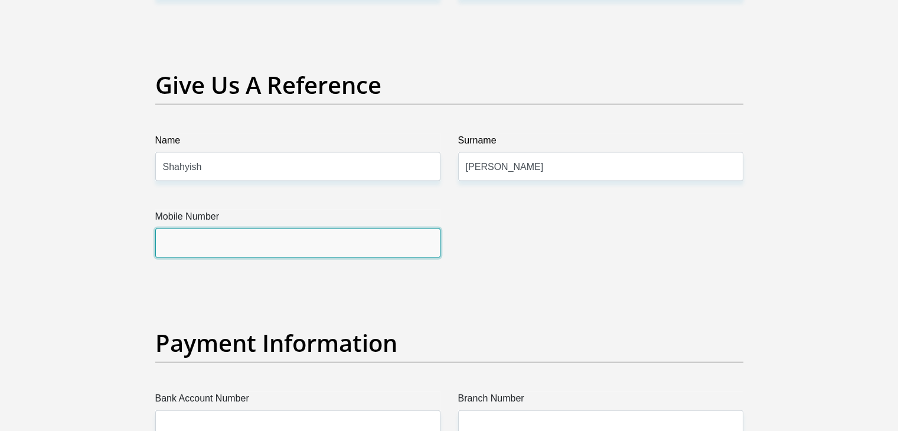
click at [234, 241] on input "Mobile Number" at bounding box center [297, 242] width 285 height 29
type input "0722530607"
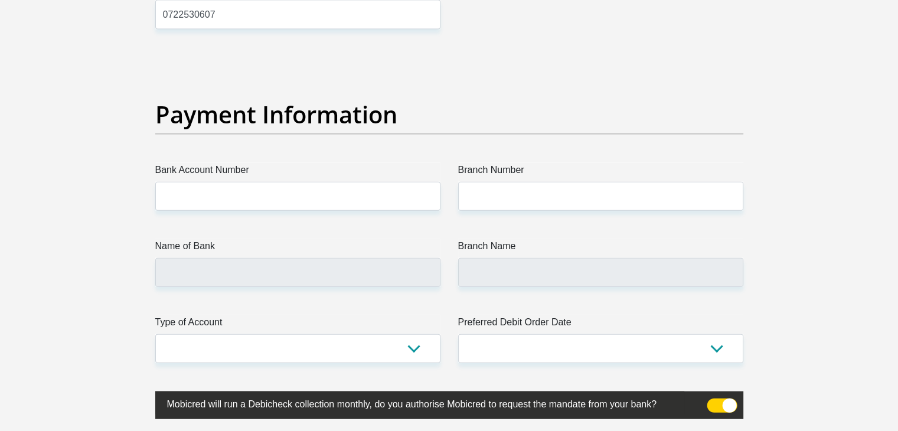
scroll to position [2646, 0]
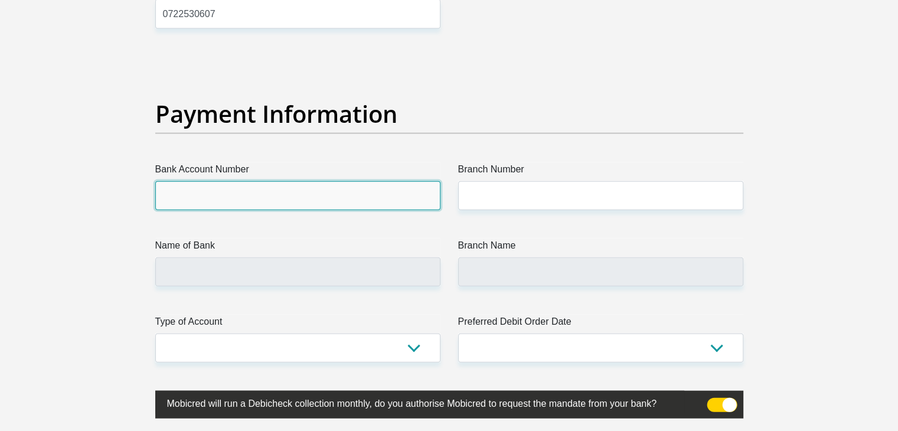
click at [234, 196] on input "Bank Account Number" at bounding box center [297, 195] width 285 height 29
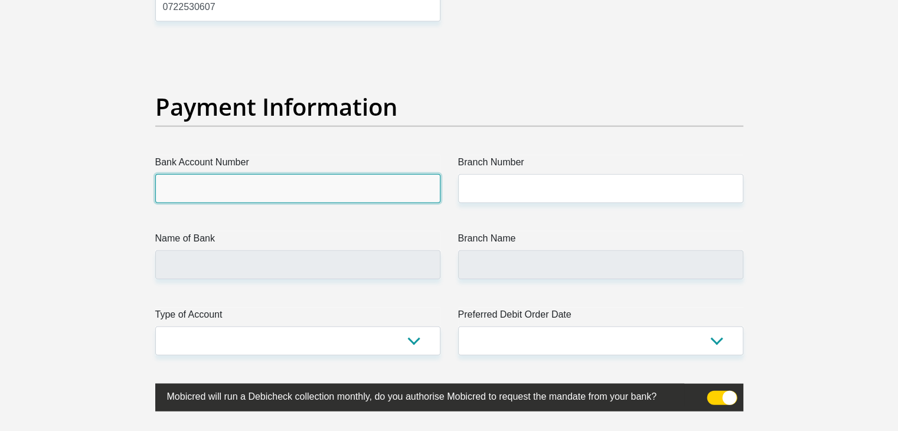
scroll to position [2654, 0]
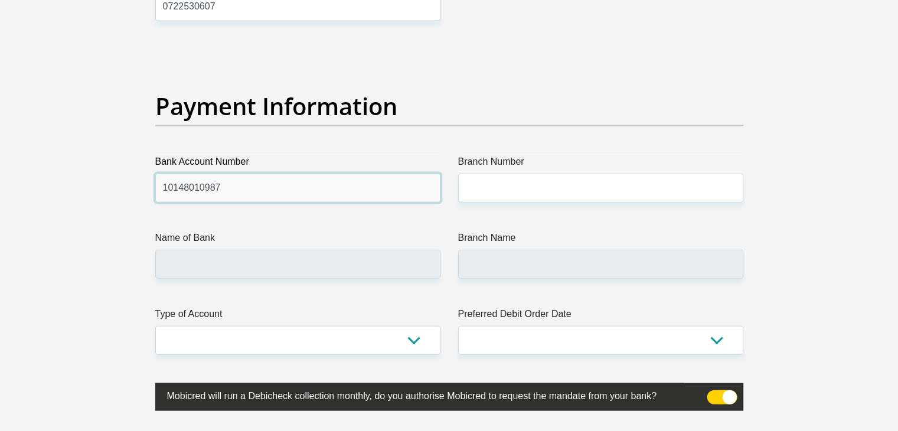
type input "10148010987"
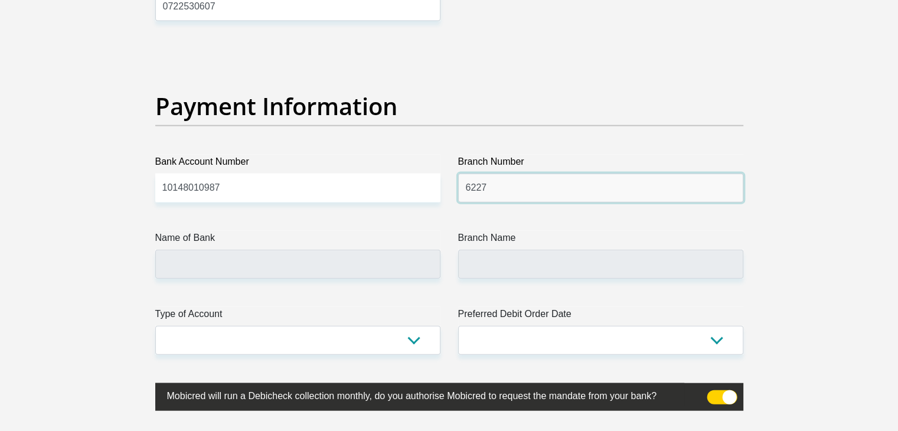
type input "6227"
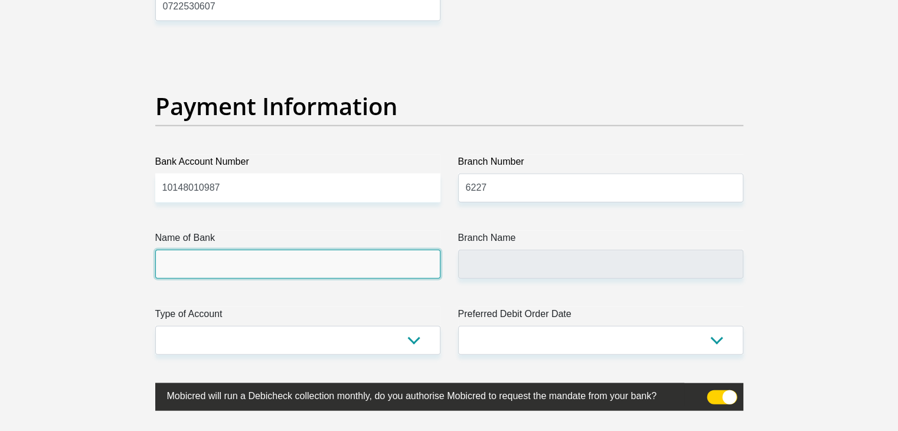
click at [214, 256] on input "Name of Bank" at bounding box center [297, 264] width 285 height 29
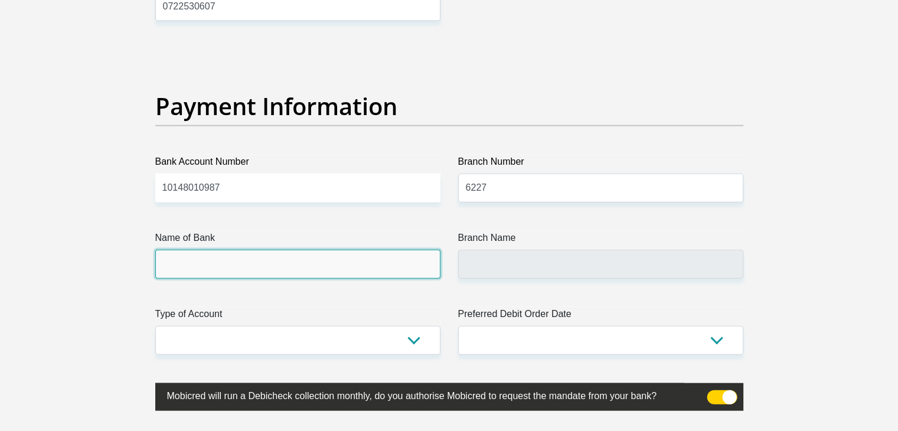
click at [178, 262] on input "Name of Bank" at bounding box center [297, 264] width 285 height 29
click at [369, 263] on input "Name of Bank" at bounding box center [297, 264] width 285 height 29
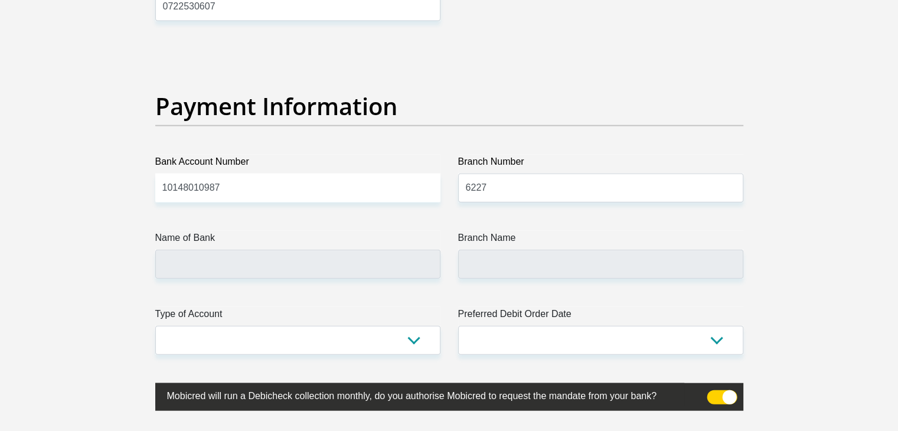
click at [447, 268] on div "Name of Bank" at bounding box center [297, 255] width 303 height 48
click at [452, 266] on div "Branch Name" at bounding box center [600, 255] width 303 height 48
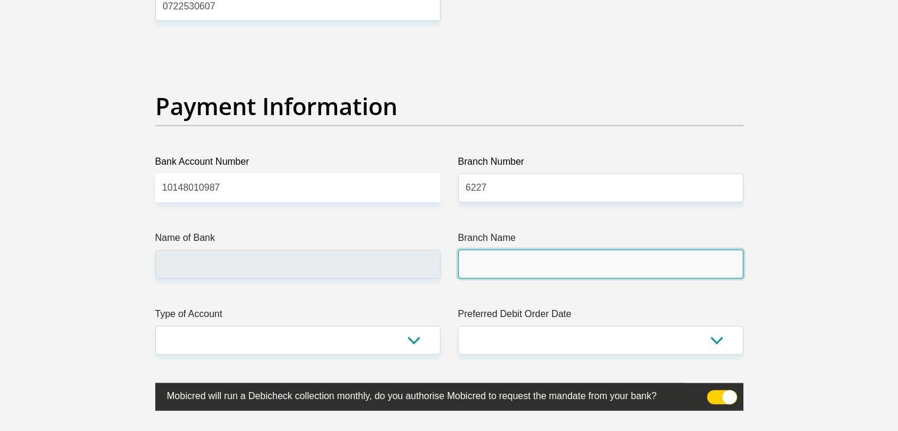
click at [490, 264] on input "Branch Name" at bounding box center [600, 264] width 285 height 29
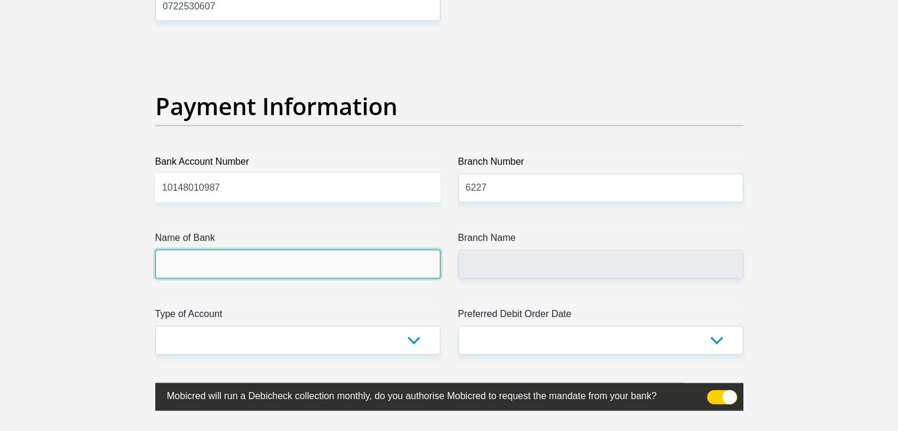
click at [418, 263] on input "Name of Bank" at bounding box center [297, 264] width 285 height 29
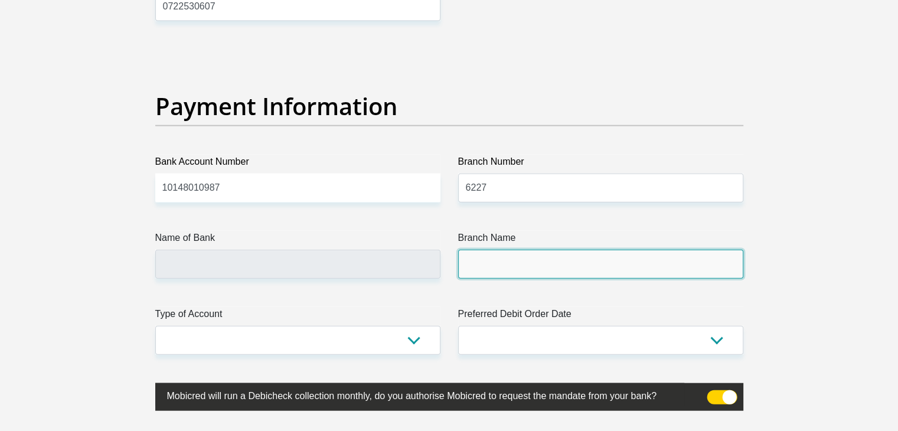
click at [497, 269] on input "Branch Name" at bounding box center [600, 264] width 285 height 29
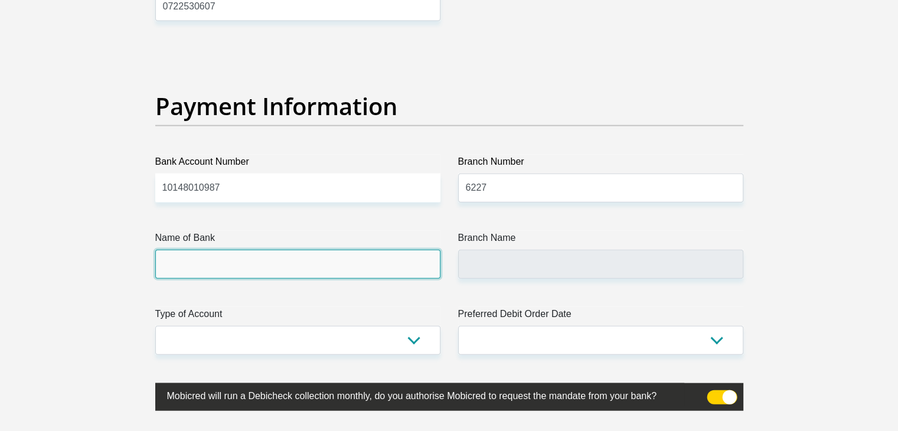
click at [404, 259] on input "Name of Bank" at bounding box center [297, 264] width 285 height 29
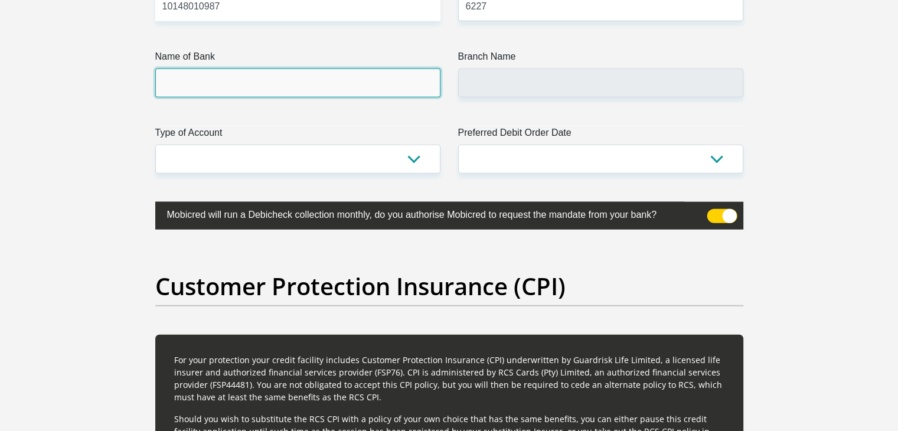
scroll to position [2835, 0]
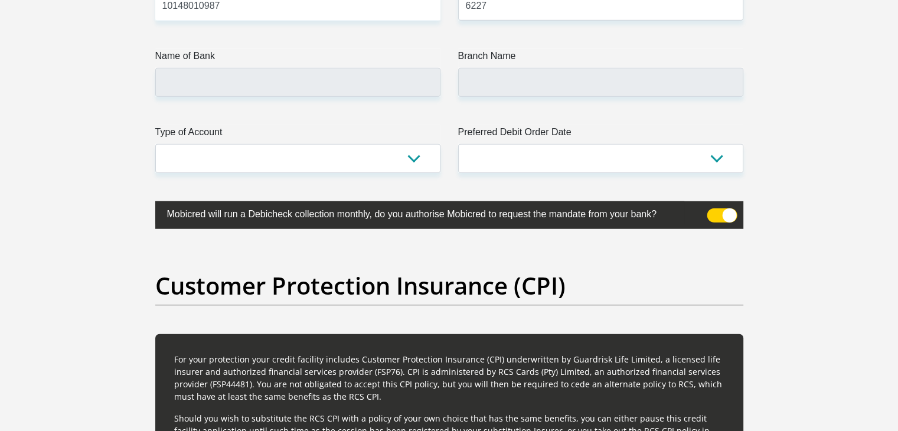
click at [272, 135] on label "Type of Account" at bounding box center [297, 134] width 285 height 19
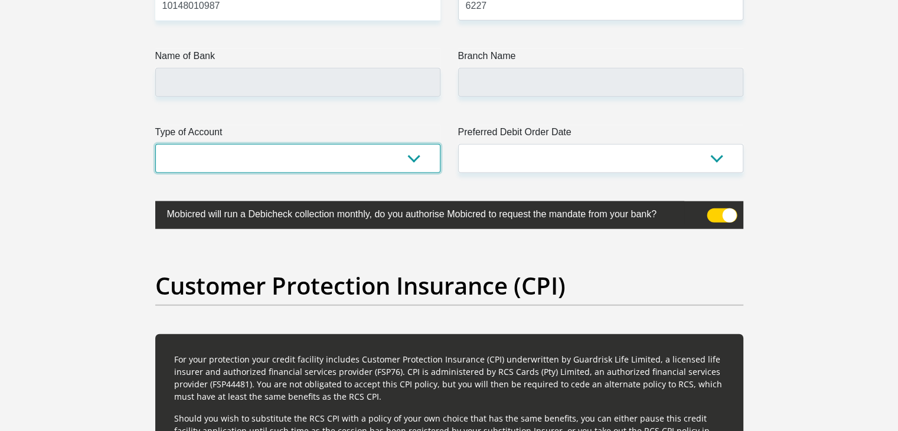
click at [272, 144] on select "Cheque Savings" at bounding box center [297, 158] width 285 height 29
click at [271, 152] on select "Cheque Savings" at bounding box center [297, 158] width 285 height 29
select select "SAV"
click at [155, 144] on select "Cheque Savings" at bounding box center [297, 158] width 285 height 29
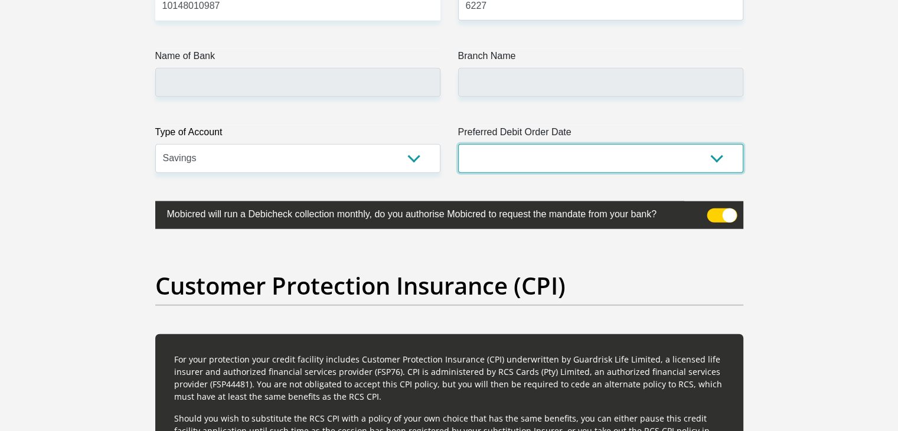
click at [522, 150] on select "1st 2nd 3rd 4th 5th 7th 18th 19th 20th 21st 22nd 23rd 24th 25th 26th 27th 28th …" at bounding box center [600, 158] width 285 height 29
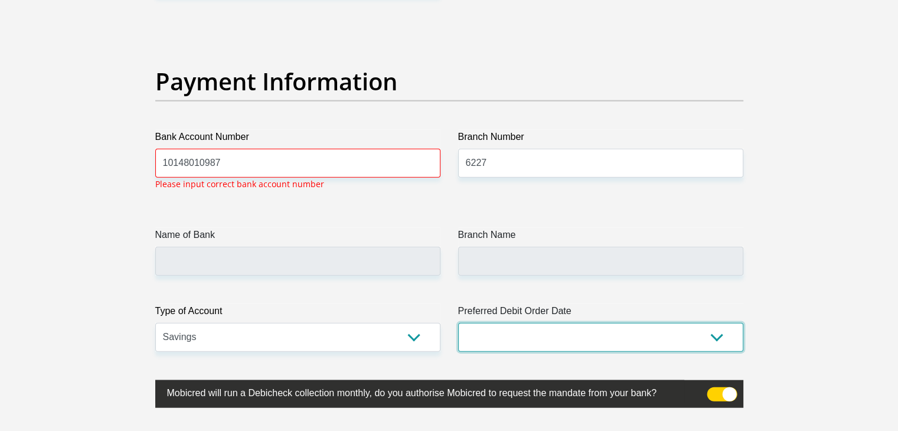
scroll to position [2677, 0]
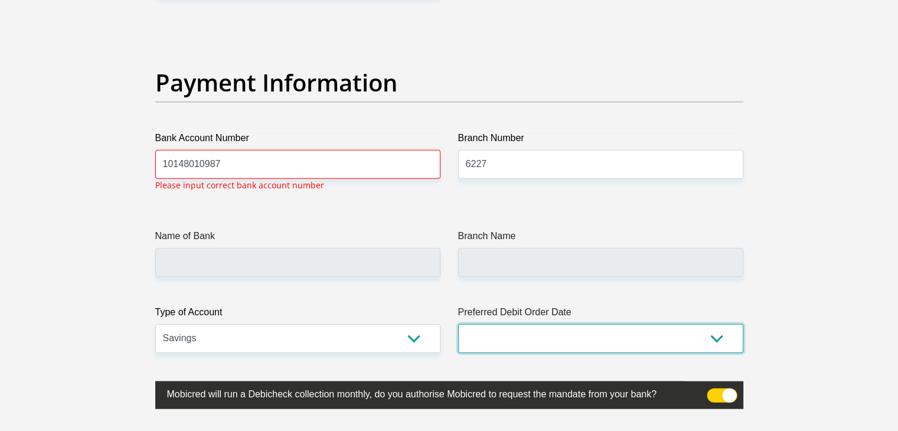
select select "30"
click at [458, 324] on select "1st 2nd 3rd 4th 5th 7th 18th 19th 20th 21st 22nd 23rd 24th 25th 26th 27th 28th …" at bounding box center [600, 338] width 285 height 29
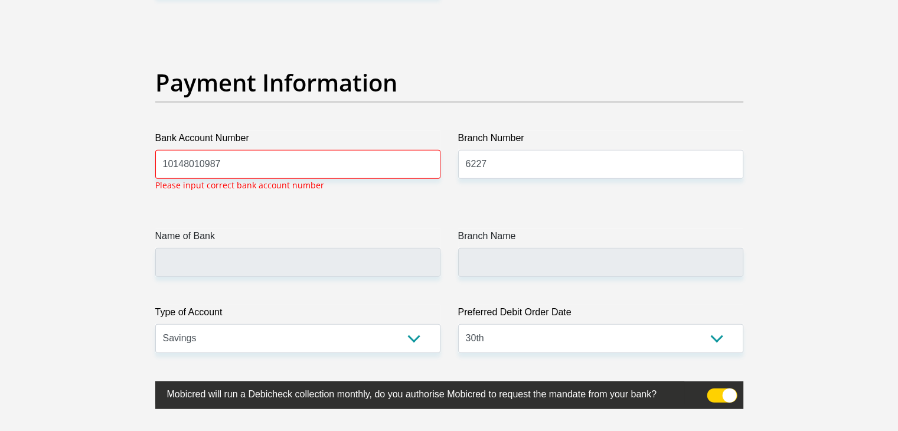
click at [275, 158] on input "10148010987" at bounding box center [297, 164] width 285 height 29
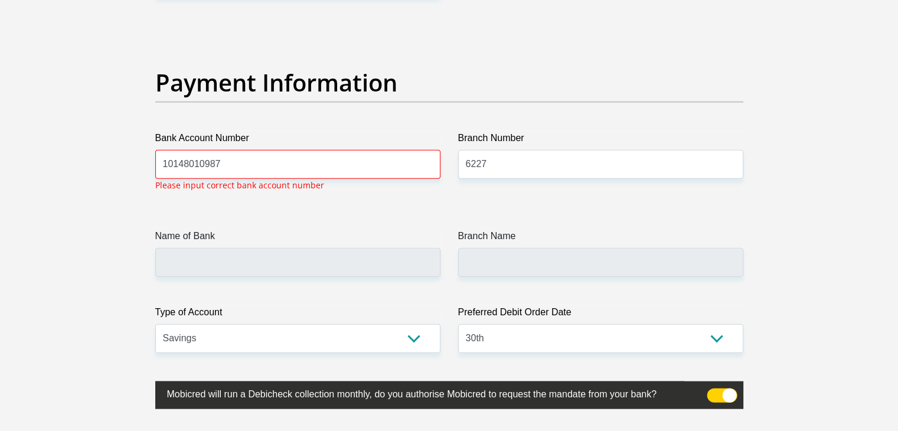
drag, startPoint x: 250, startPoint y: 180, endPoint x: 269, endPoint y: 166, distance: 23.6
click at [269, 166] on div "Bank Account Number [FINANCIAL_ID] Please input correct bank account number" at bounding box center [297, 155] width 285 height 48
drag, startPoint x: 269, startPoint y: 166, endPoint x: 116, endPoint y: 165, distance: 152.3
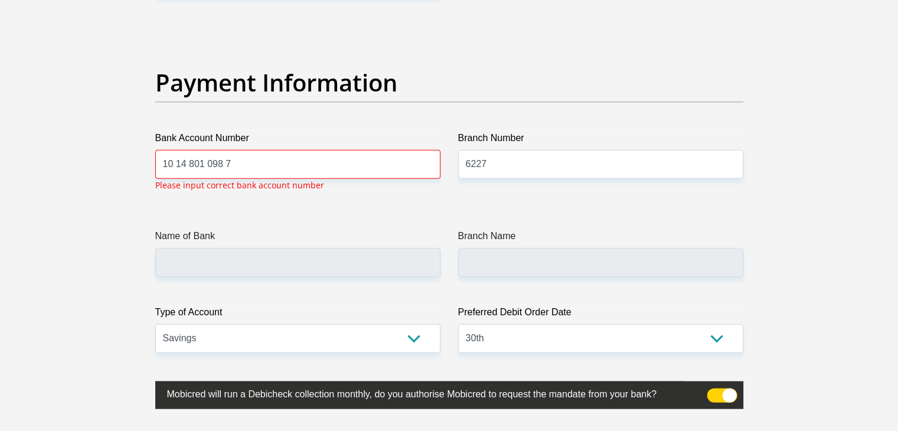
drag, startPoint x: 268, startPoint y: 164, endPoint x: 153, endPoint y: 165, distance: 114.5
click at [153, 165] on div "Bank Account Number [FINANCIAL_ID] 7 Please input correct bank account number" at bounding box center [297, 166] width 303 height 70
type input "10148010987"
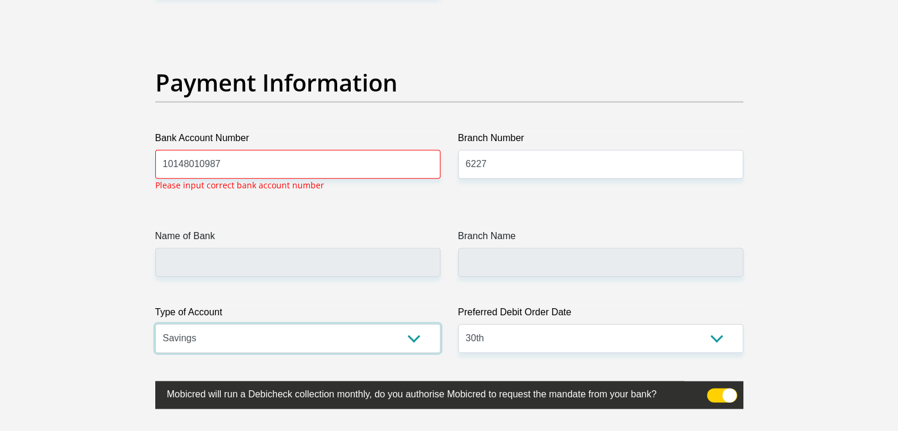
click at [236, 325] on select "Cheque Savings" at bounding box center [297, 338] width 285 height 29
click at [155, 324] on select "Cheque Savings" at bounding box center [297, 338] width 285 height 29
click at [269, 343] on select "Cheque Savings" at bounding box center [297, 338] width 285 height 29
select select "SAV"
click at [155, 324] on select "Cheque Savings" at bounding box center [297, 338] width 285 height 29
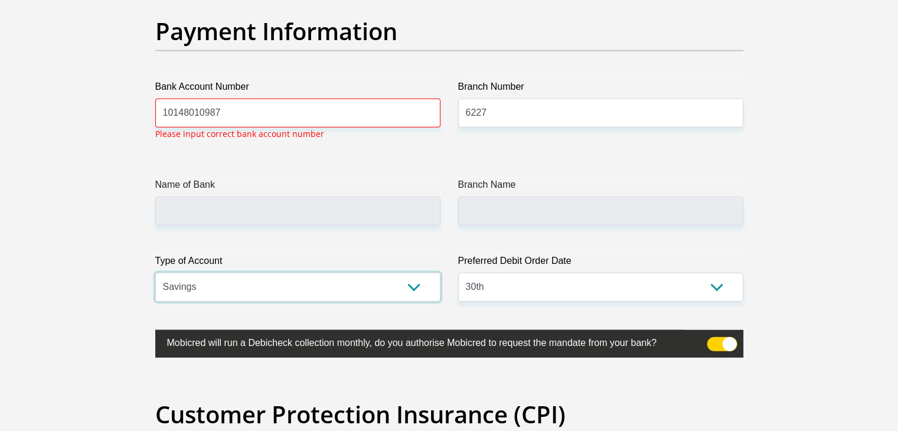
scroll to position [2726, 0]
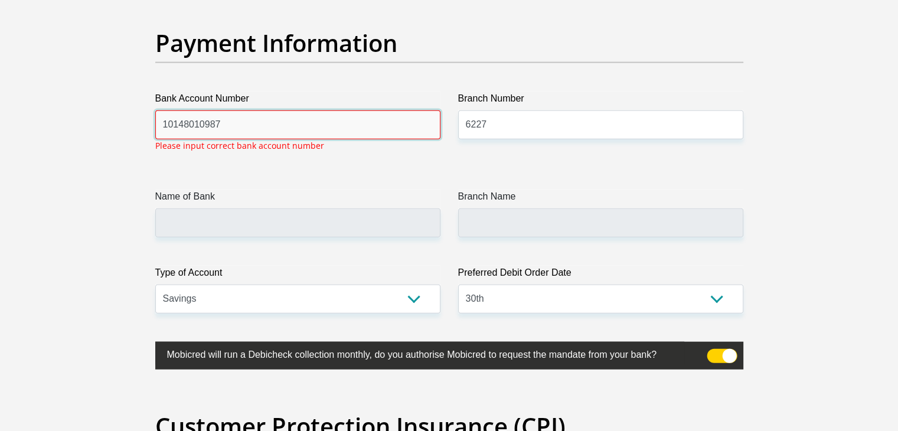
drag, startPoint x: 264, startPoint y: 115, endPoint x: 130, endPoint y: 109, distance: 133.5
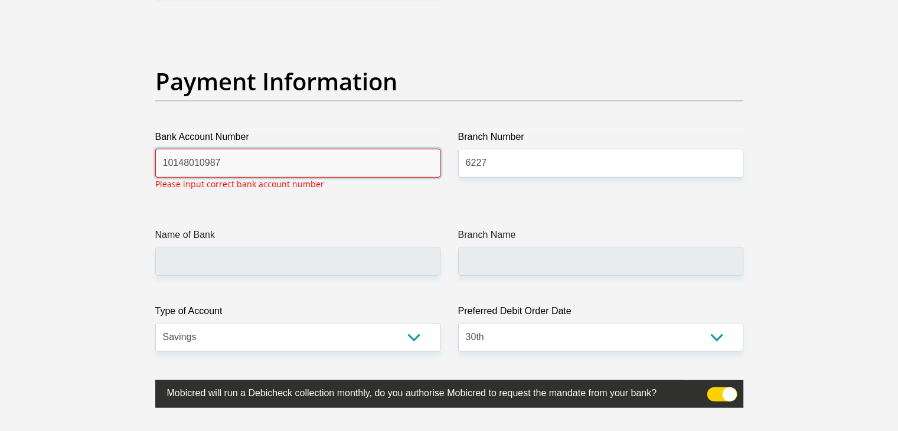
scroll to position [2677, 0]
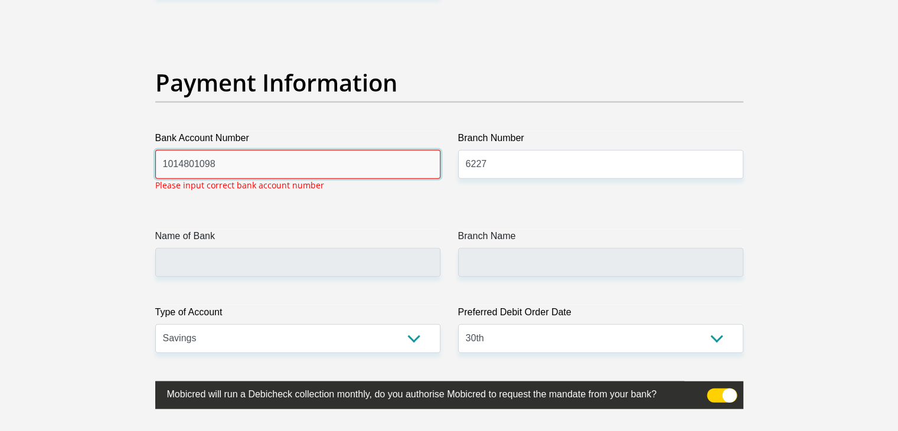
type input "10148010987"
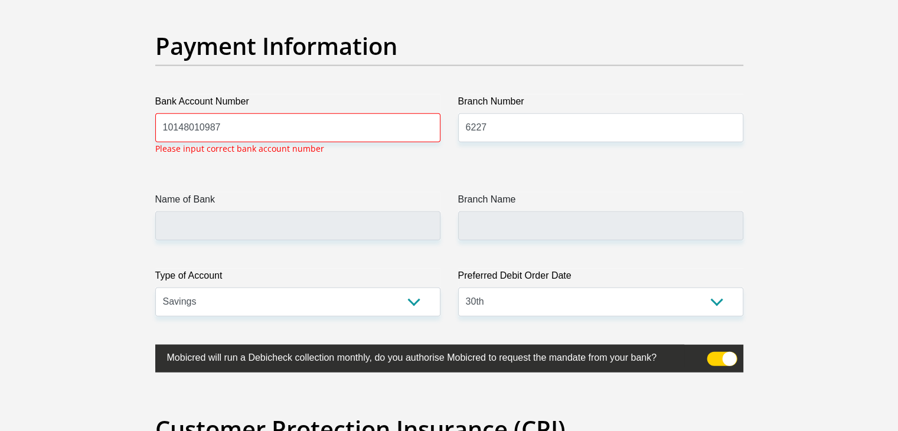
scroll to position [2713, 0]
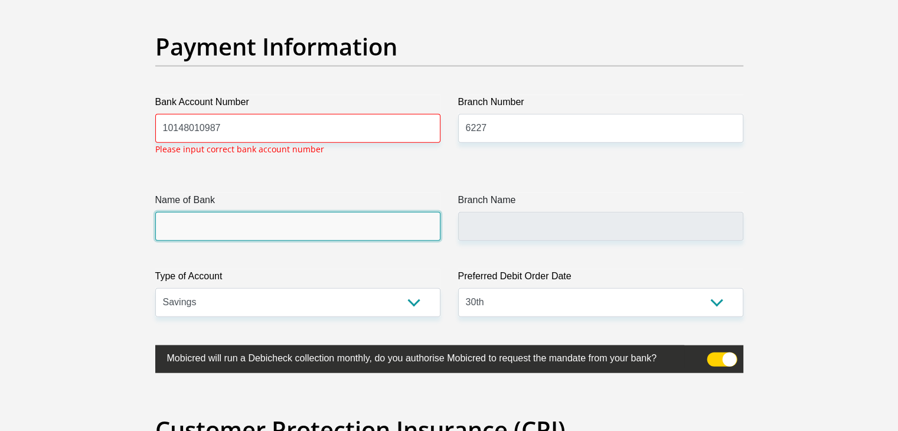
click at [399, 234] on input "Name of Bank" at bounding box center [297, 226] width 285 height 29
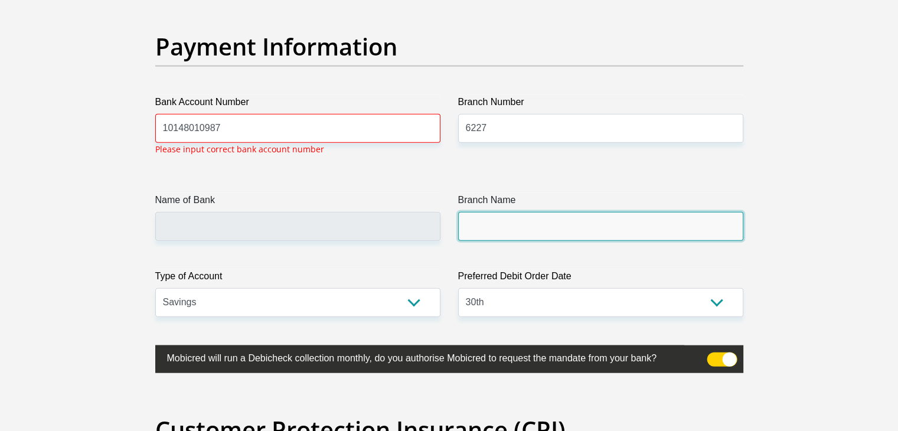
click at [482, 236] on input "Branch Name" at bounding box center [600, 226] width 285 height 29
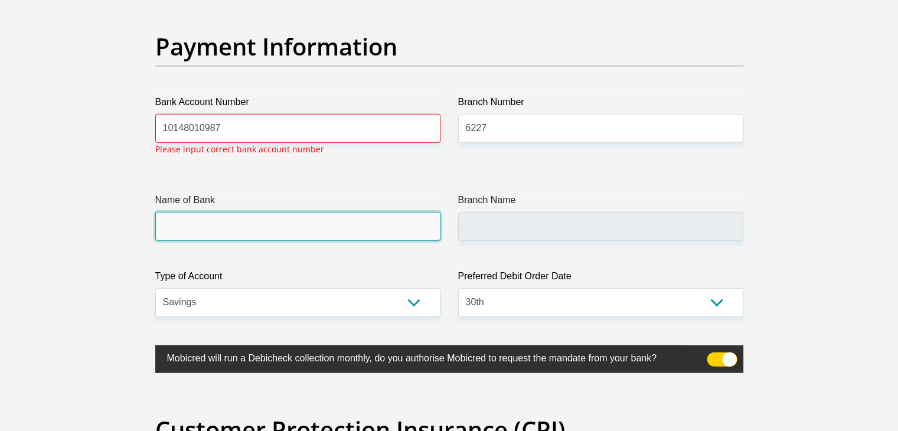
click at [399, 238] on input "Name of Bank" at bounding box center [297, 226] width 285 height 29
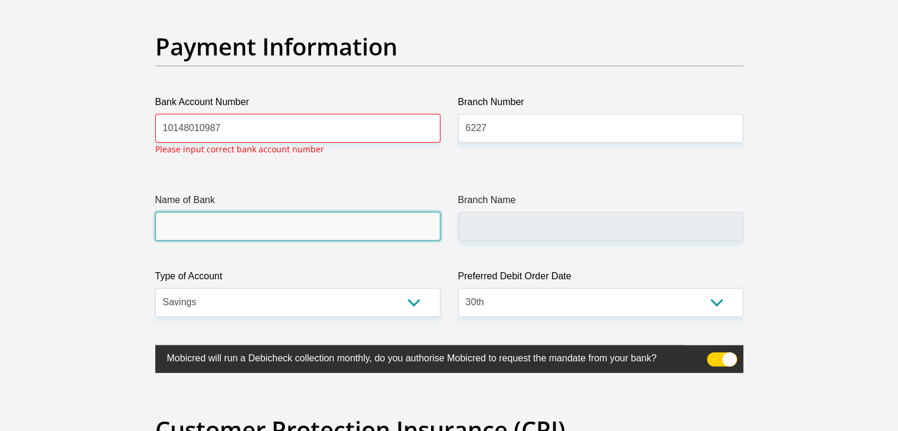
click at [228, 235] on input "Name of Bank" at bounding box center [297, 226] width 285 height 29
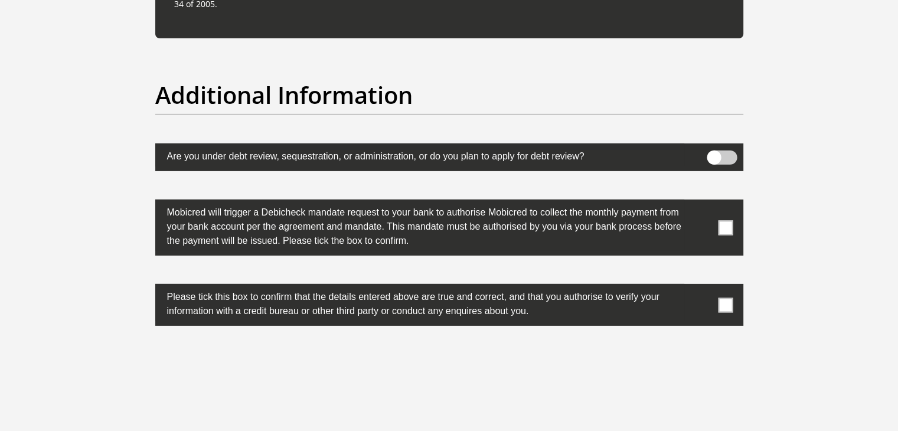
scroll to position [3657, 0]
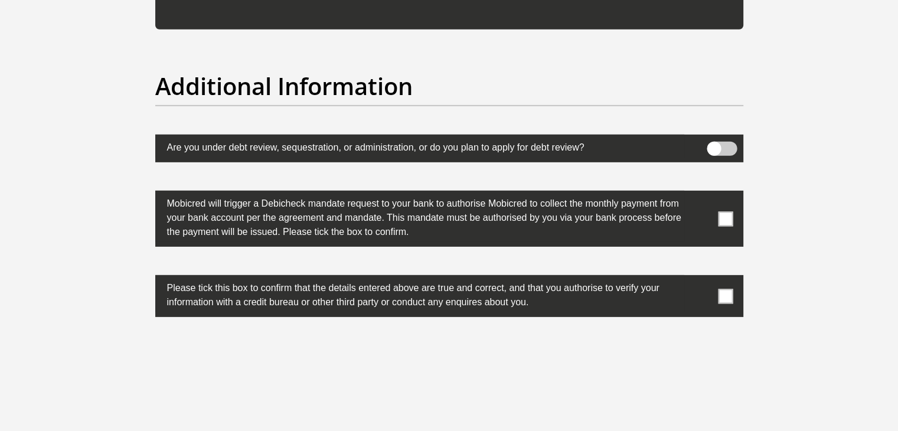
click at [724, 145] on span at bounding box center [722, 149] width 30 height 14
click at [714, 145] on input "checkbox" at bounding box center [714, 145] width 0 height 0
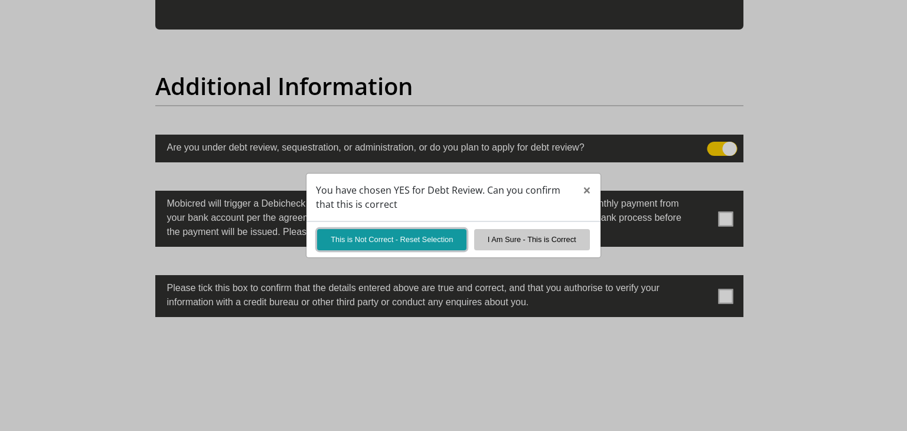
click at [399, 241] on button "This is Not Correct - Reset Selection" at bounding box center [391, 239] width 149 height 21
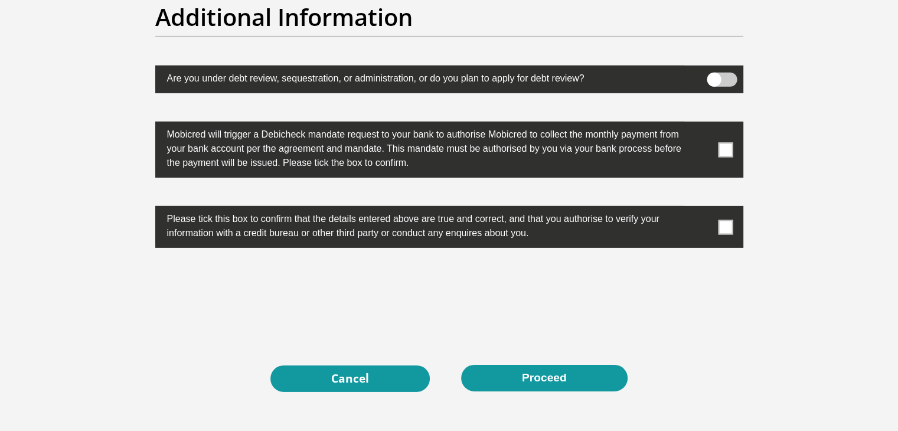
scroll to position [3724, 0]
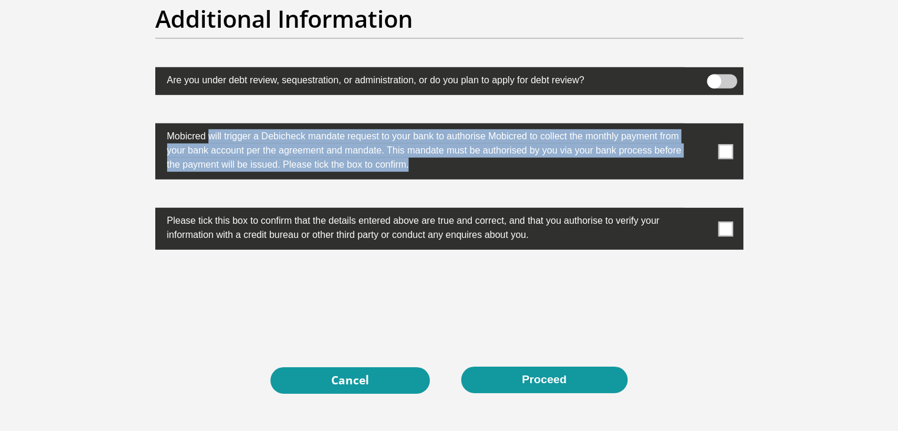
drag, startPoint x: 163, startPoint y: 132, endPoint x: 445, endPoint y: 178, distance: 285.9
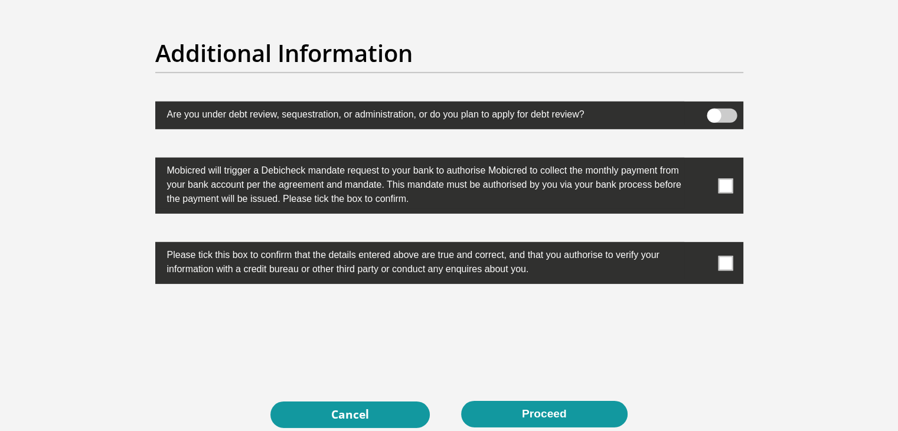
scroll to position [3693, 0]
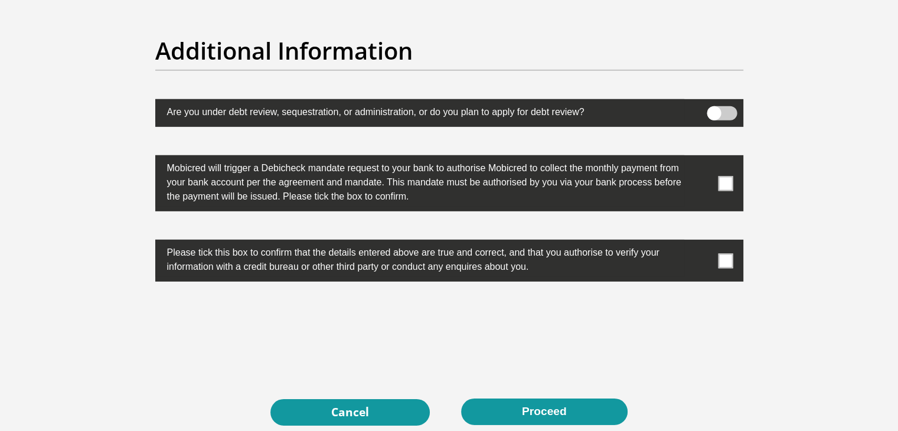
drag, startPoint x: 446, startPoint y: 199, endPoint x: 167, endPoint y: 159, distance: 282.0
click at [167, 159] on label "Mobicred will trigger a Debicheck mandate request to your bank to authorise Mob…" at bounding box center [419, 180] width 529 height 51
copy label "Mobicred will trigger a Debicheck mandate request to your bank to authorise Mob…"
click at [718, 181] on span at bounding box center [725, 183] width 15 height 15
click at [702, 158] on input "checkbox" at bounding box center [702, 158] width 0 height 0
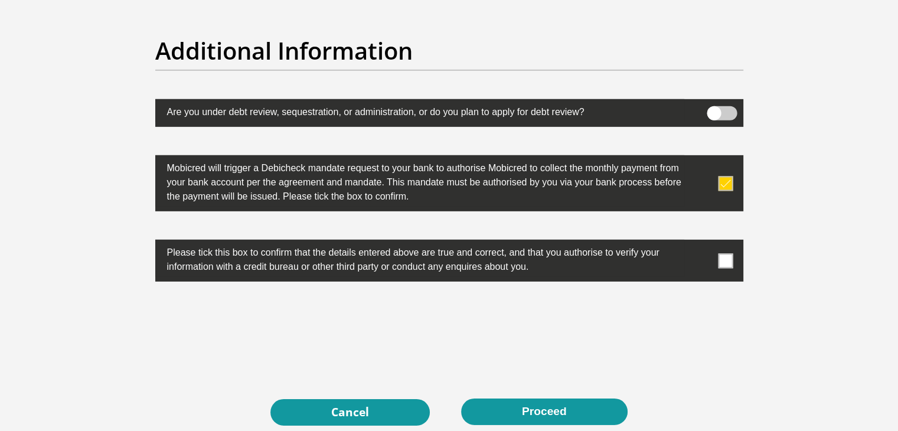
click at [728, 260] on span at bounding box center [725, 260] width 15 height 15
click at [702, 243] on input "checkbox" at bounding box center [702, 243] width 0 height 0
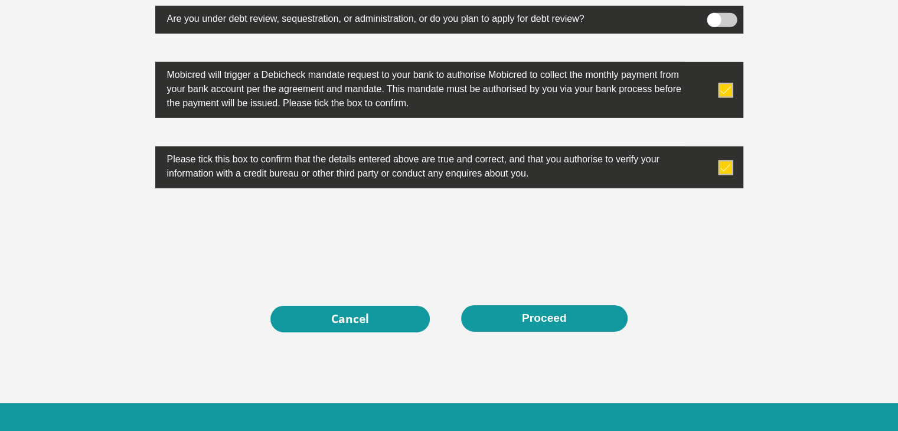
scroll to position [3808, 0]
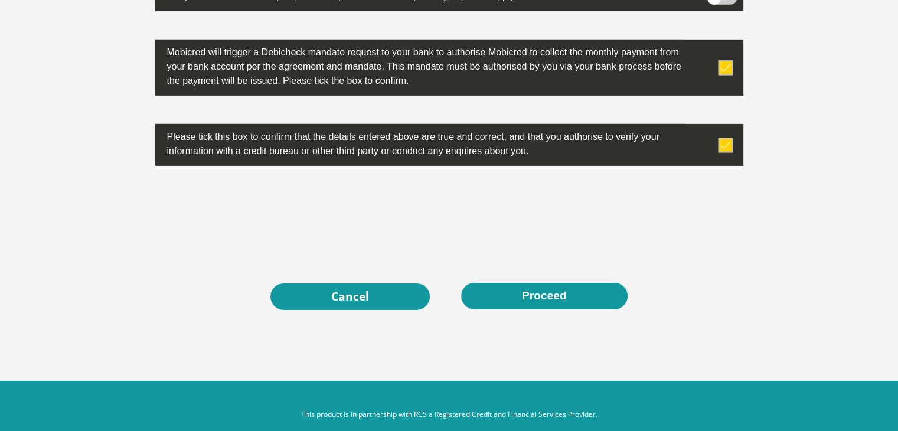
click at [263, 194] on div "0cAFcWeA5Z4U-cRU4qb6DTjTlzTLO2UxLQ_uqZoLH5mjNnuiF4f25N2lnKYP91V33TvsZ_mhUuKN6uC…" at bounding box center [449, 217] width 606 height 46
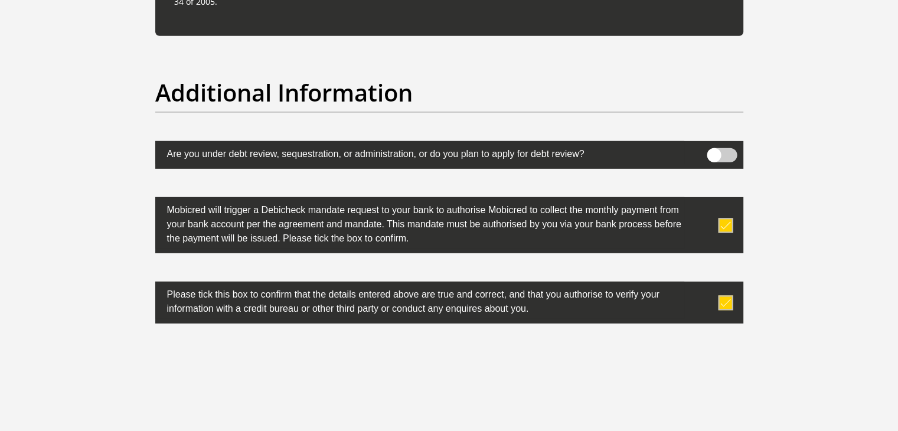
scroll to position [3636, 0]
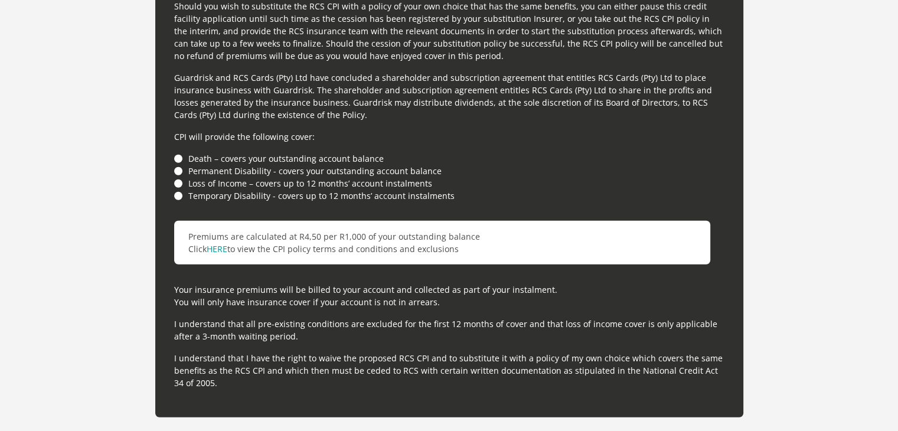
scroll to position [3269, 0]
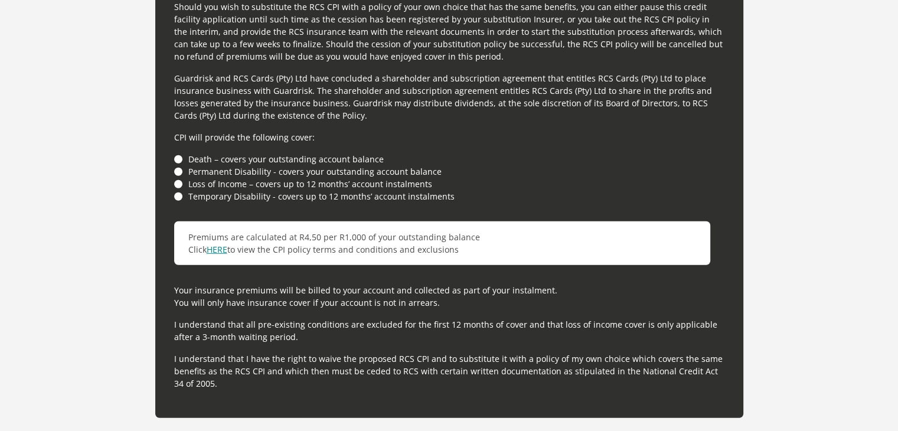
click at [213, 244] on link "HERE" at bounding box center [217, 249] width 21 height 11
click at [178, 156] on li "Death – covers your outstanding account balance" at bounding box center [449, 159] width 550 height 12
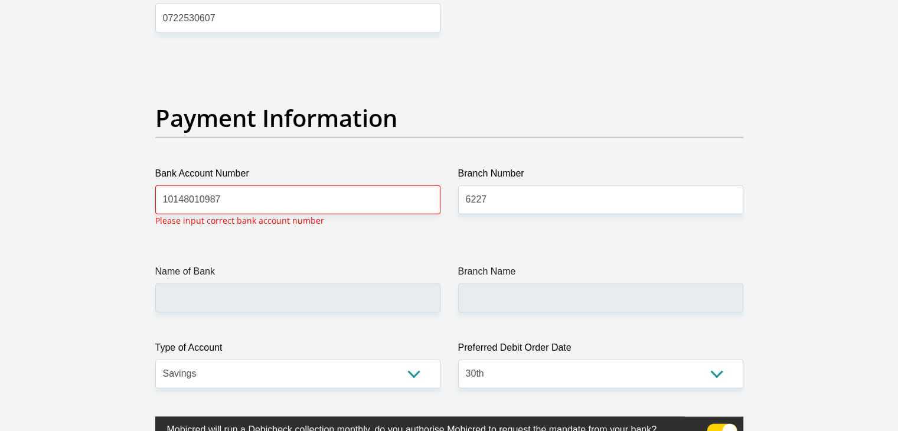
scroll to position [2644, 0]
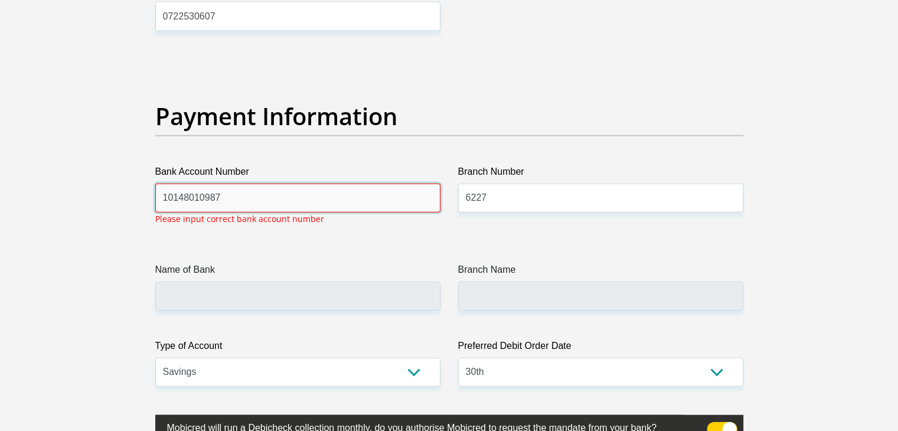
click at [250, 194] on input "10148010987" at bounding box center [297, 198] width 285 height 29
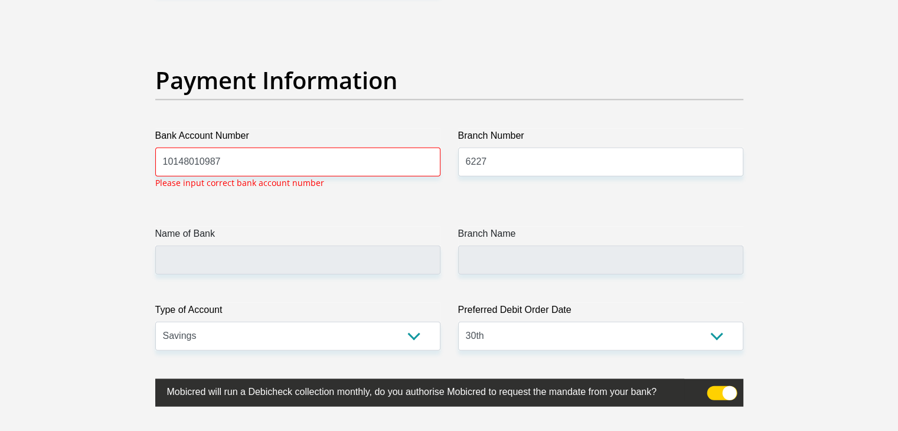
scroll to position [2677, 0]
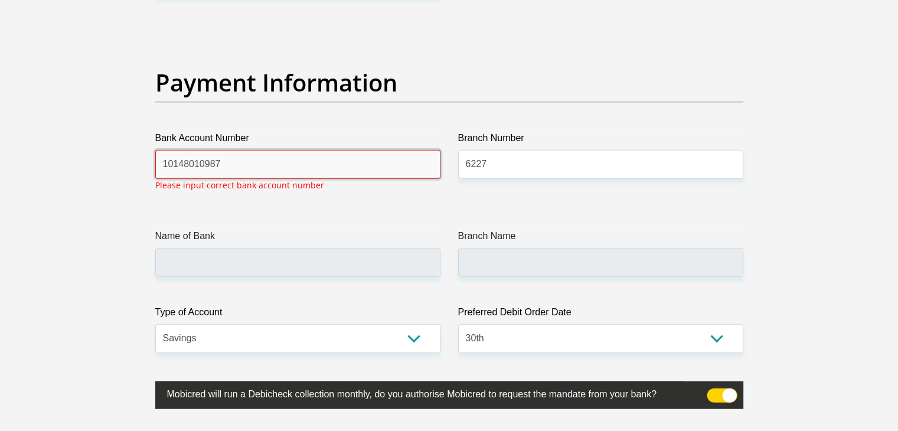
drag, startPoint x: 298, startPoint y: 166, endPoint x: 139, endPoint y: 158, distance: 158.4
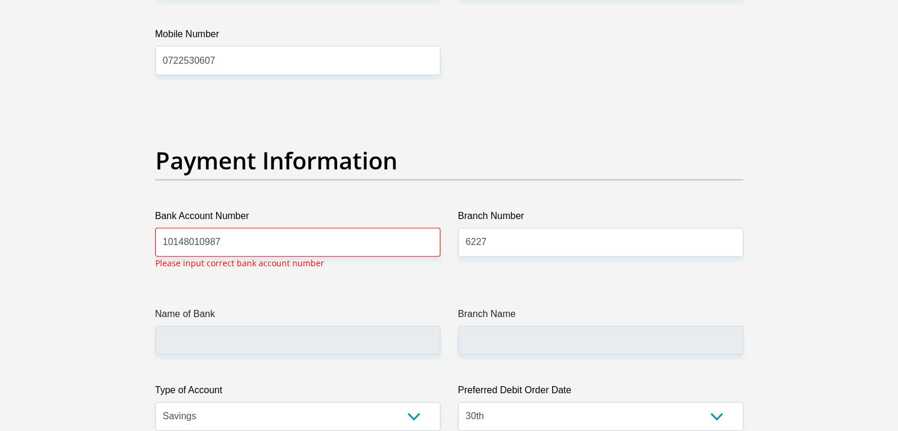
scroll to position [2597, 0]
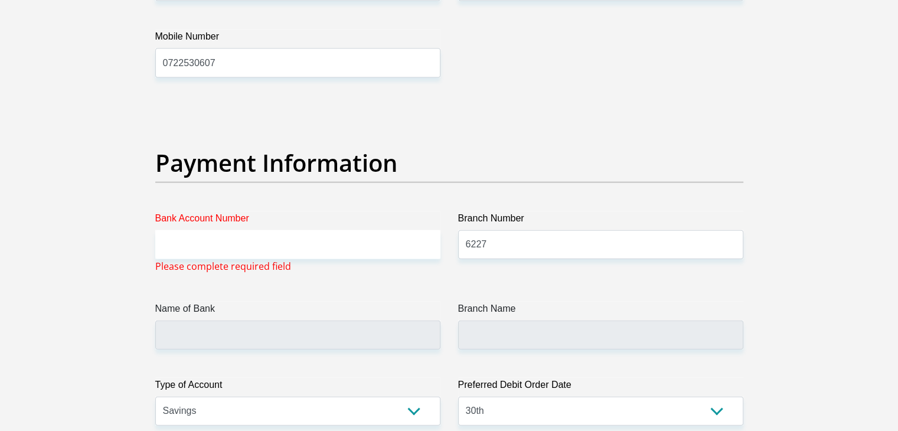
scroll to position [2675, 0]
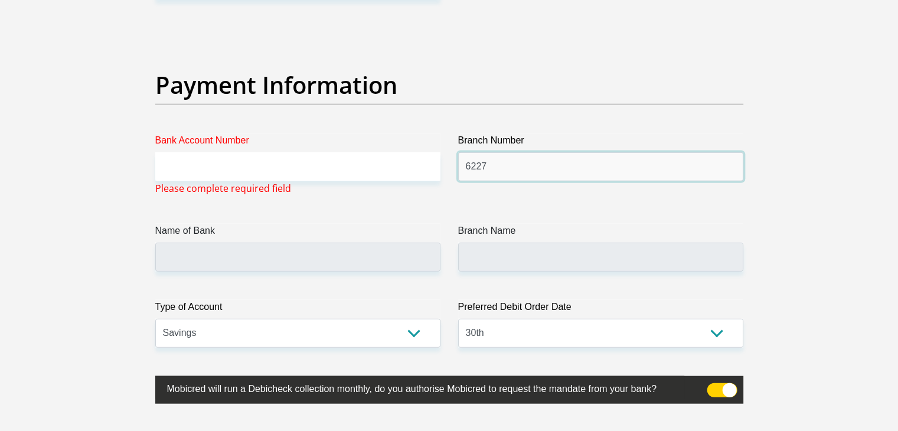
drag, startPoint x: 544, startPoint y: 156, endPoint x: 294, endPoint y: 180, distance: 251.4
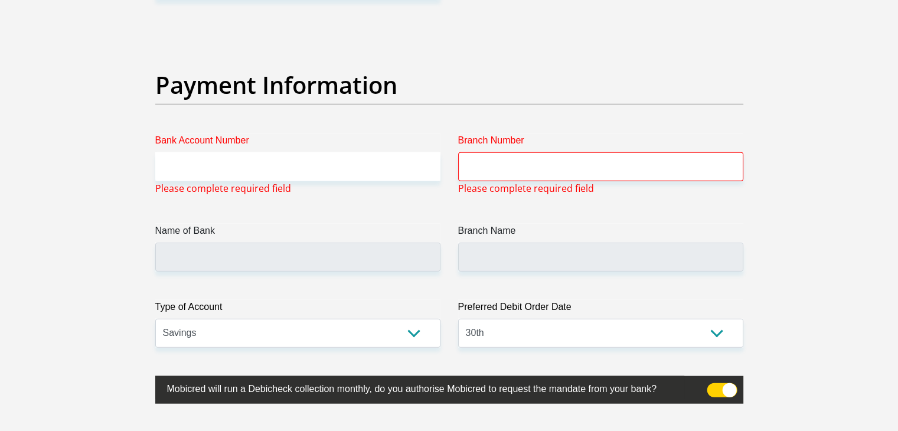
click at [153, 226] on div "Name of Bank" at bounding box center [297, 248] width 303 height 48
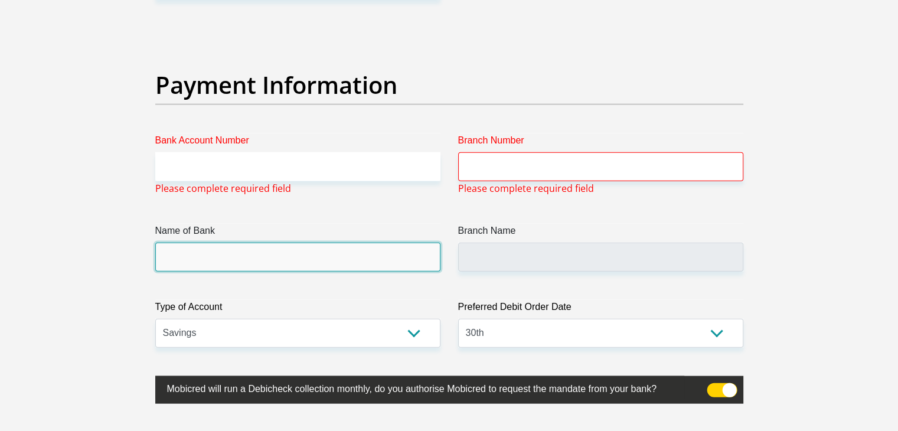
click at [209, 256] on input "Name of Bank" at bounding box center [297, 257] width 285 height 29
click at [221, 257] on input "Name of Bank" at bounding box center [297, 257] width 285 height 29
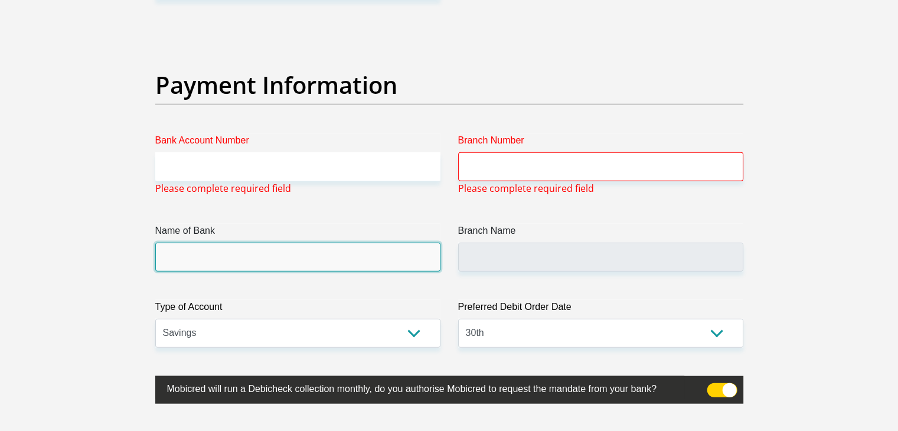
click at [221, 257] on input "Name of Bank" at bounding box center [297, 257] width 285 height 29
click at [251, 257] on input "Name of Bank" at bounding box center [297, 257] width 285 height 29
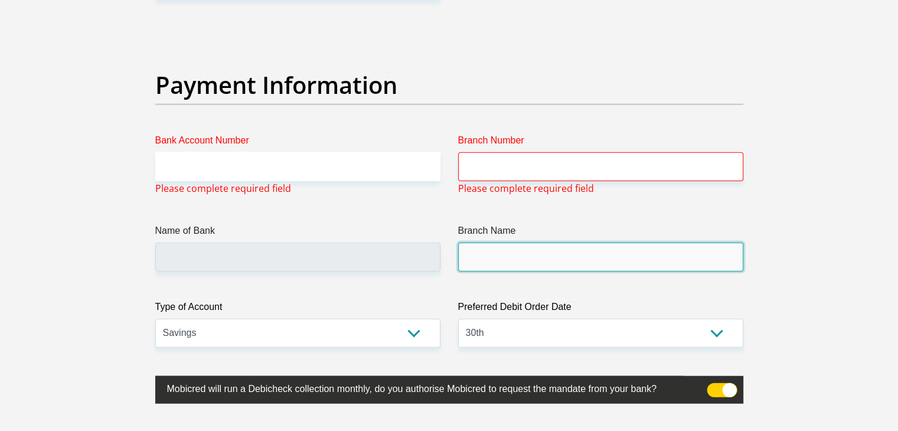
click at [508, 266] on input "Branch Name" at bounding box center [600, 257] width 285 height 29
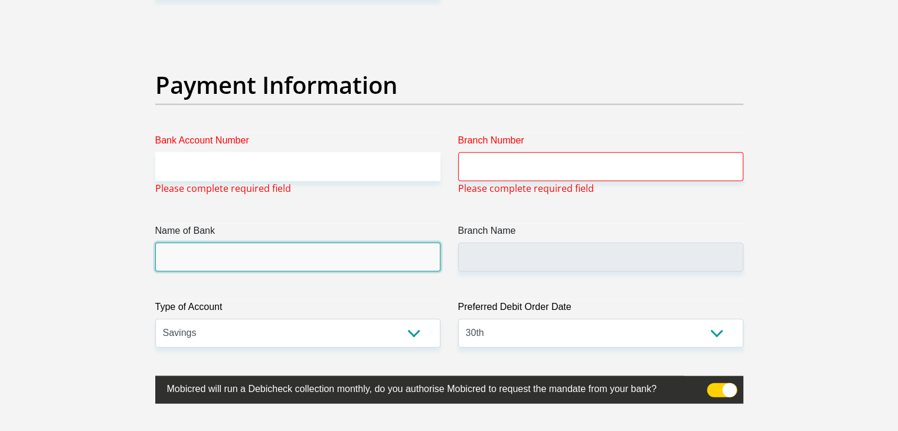
click at [367, 267] on input "Name of Bank" at bounding box center [297, 257] width 285 height 29
click at [392, 264] on input "Name of Bank" at bounding box center [297, 257] width 285 height 29
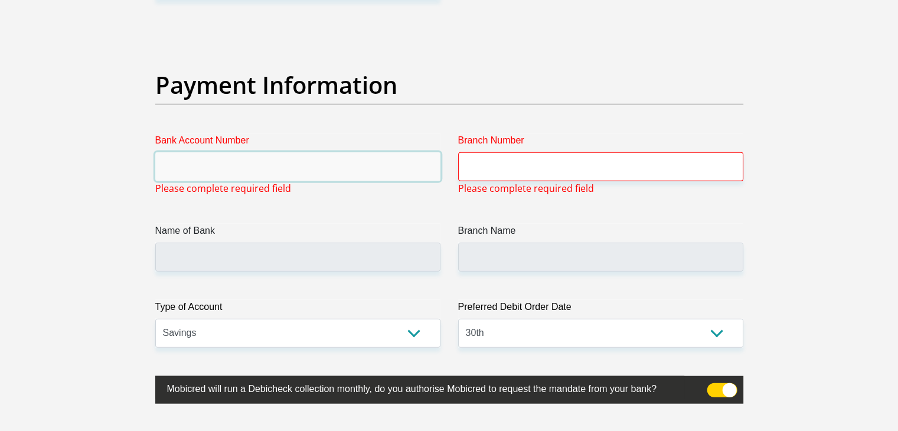
click at [228, 155] on input "Bank Account Number" at bounding box center [297, 166] width 285 height 29
type input "10 14 801 098 7"
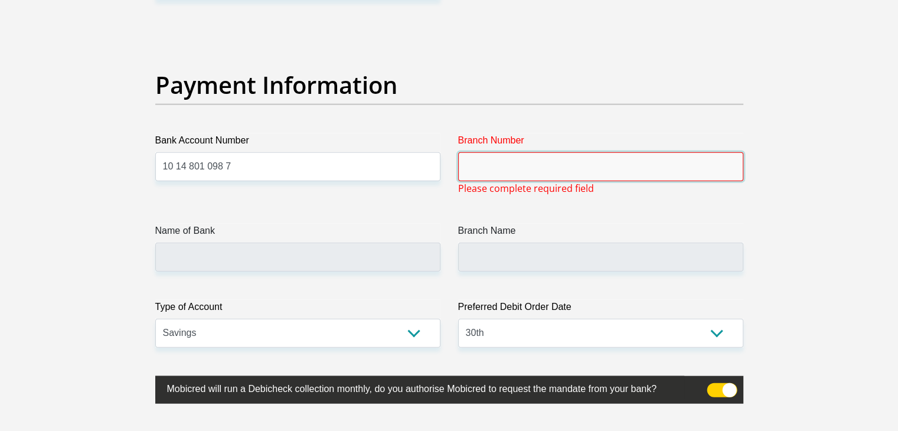
click at [513, 164] on input "Branch Number" at bounding box center [600, 166] width 285 height 29
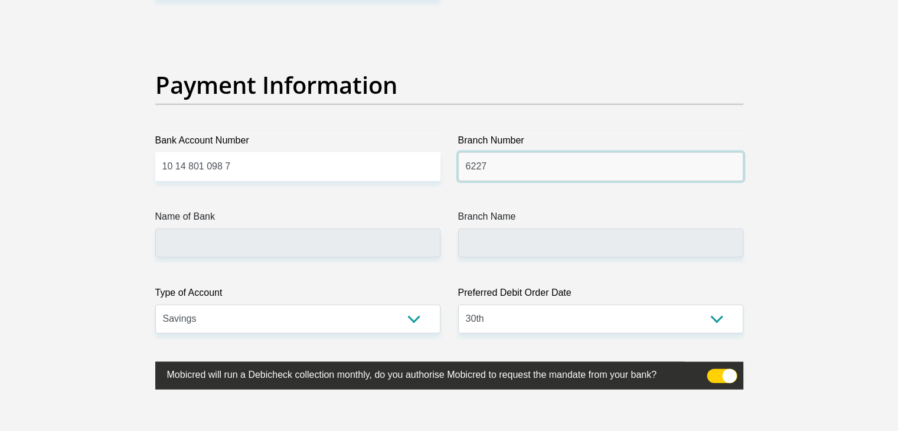
type input "6227"
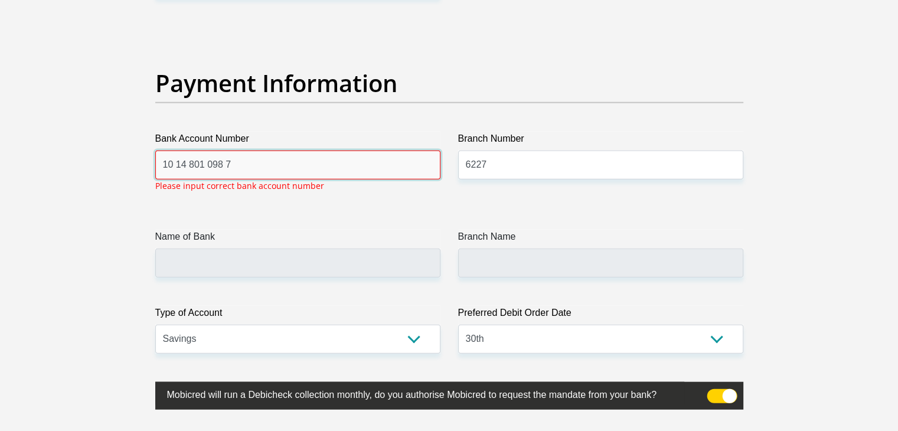
click at [249, 174] on input "10 14 801 098 7" at bounding box center [297, 165] width 285 height 29
